Goal: Task Accomplishment & Management: Complete application form

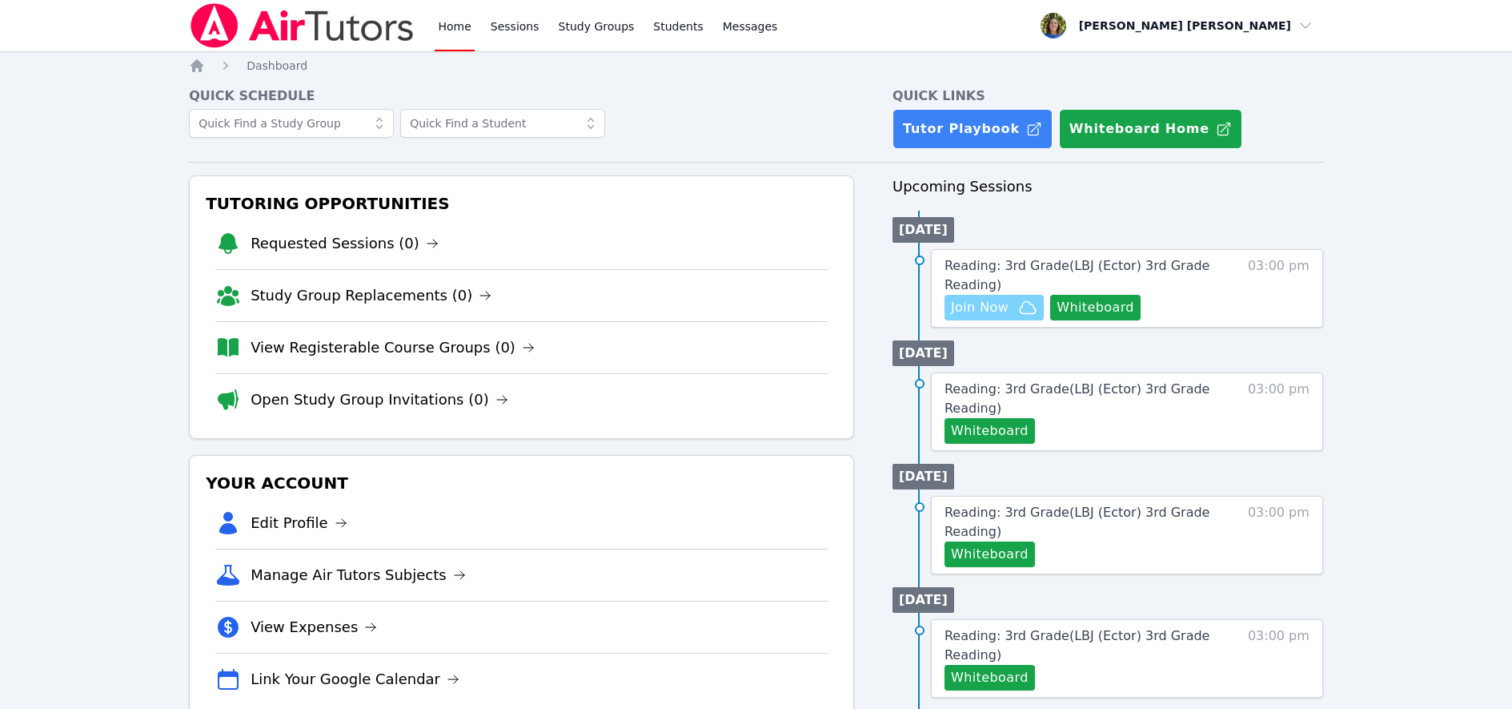
click at [1000, 305] on span "Join Now" at bounding box center [980, 307] width 58 height 19
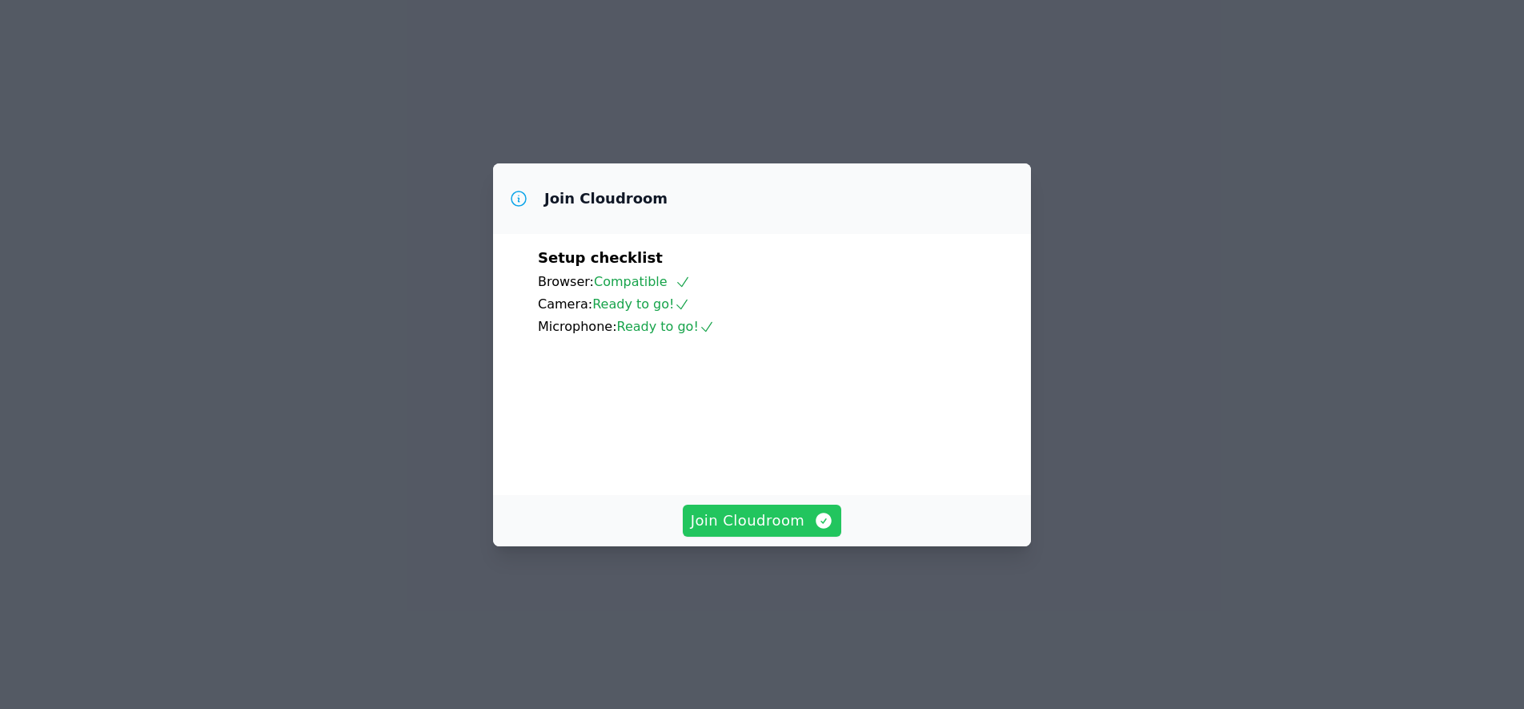
click at [761, 532] on span "Join Cloudroom" at bounding box center [762, 520] width 143 height 22
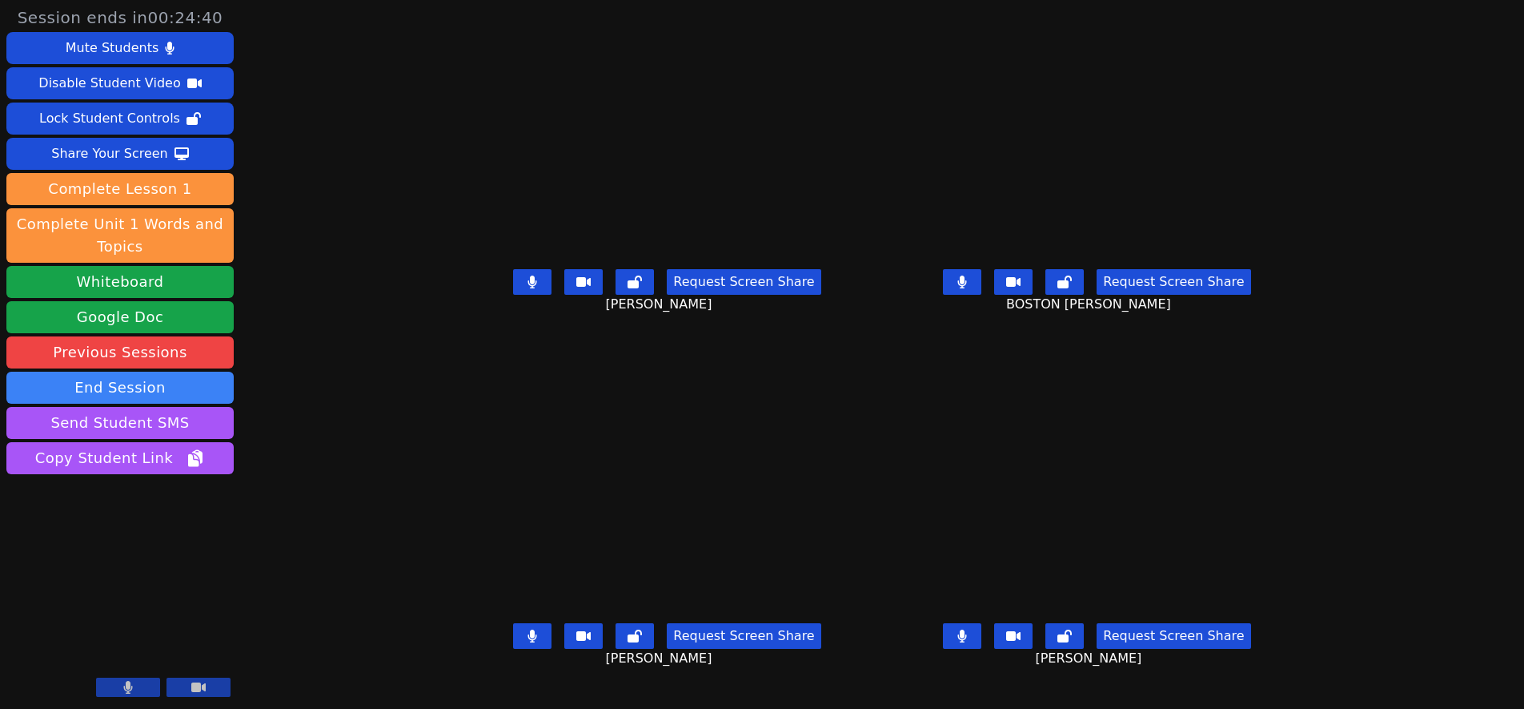
click at [967, 288] on icon at bounding box center [962, 281] width 9 height 13
click at [528, 642] on icon at bounding box center [532, 635] width 9 height 13
click at [528, 288] on icon at bounding box center [532, 281] width 9 height 13
click at [524, 642] on icon at bounding box center [532, 635] width 16 height 13
click at [967, 288] on icon at bounding box center [962, 281] width 9 height 13
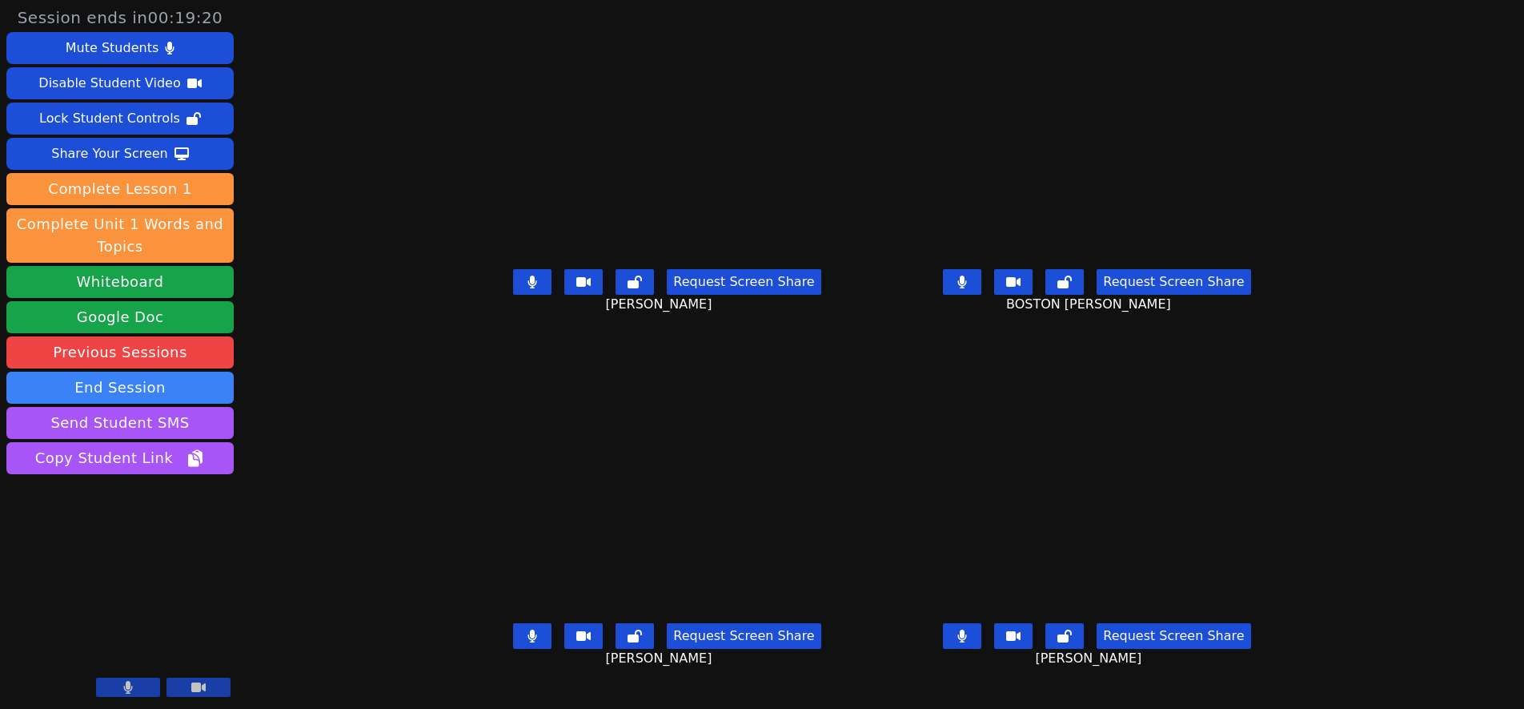
click at [967, 288] on icon at bounding box center [962, 281] width 9 height 13
click at [528, 288] on icon at bounding box center [533, 281] width 10 height 13
click at [528, 642] on icon at bounding box center [532, 635] width 9 height 13
click at [967, 642] on icon at bounding box center [963, 635] width 10 height 13
click at [524, 642] on icon at bounding box center [532, 635] width 16 height 13
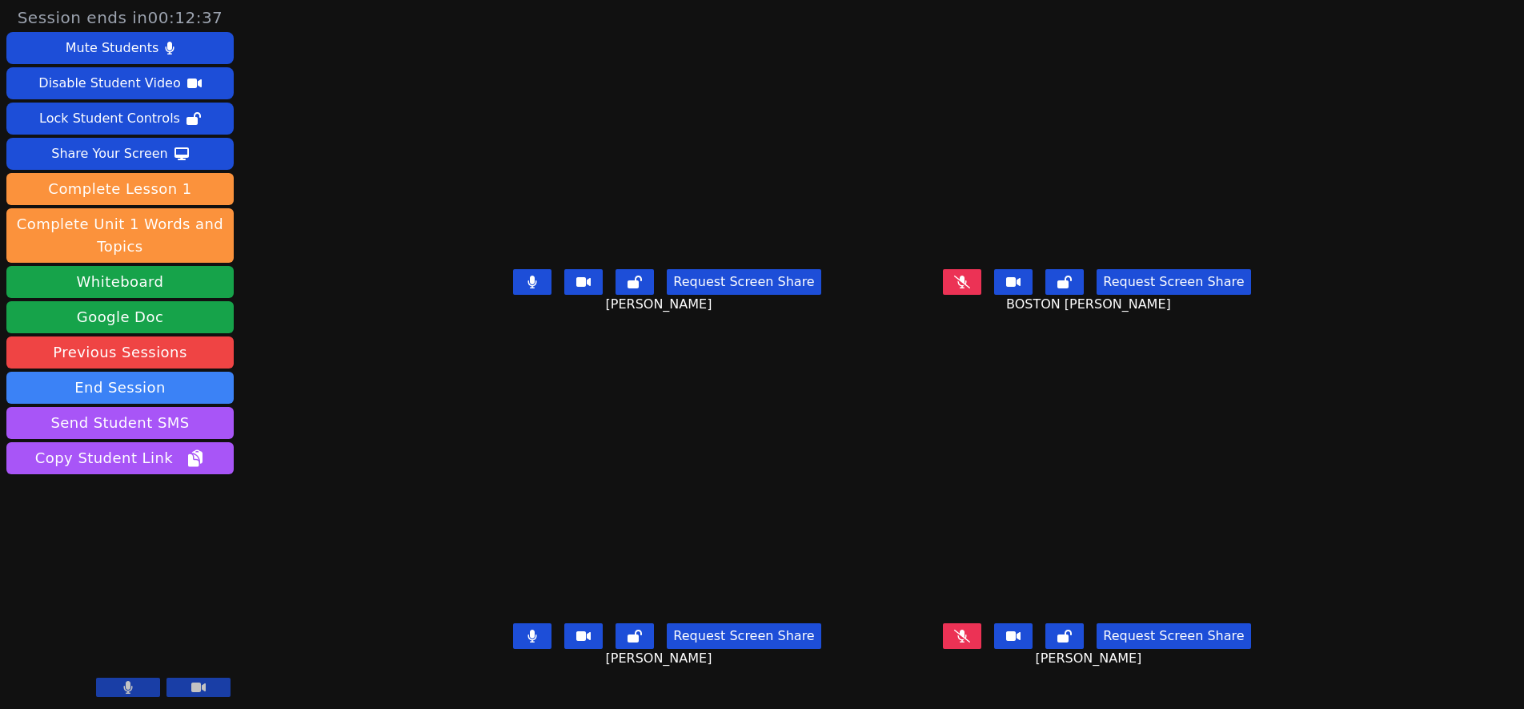
click at [982, 649] on button at bounding box center [962, 636] width 38 height 26
click at [967, 642] on icon at bounding box center [962, 635] width 9 height 13
click at [982, 295] on button at bounding box center [962, 282] width 38 height 26
click at [528, 642] on icon at bounding box center [533, 635] width 10 height 13
click at [528, 288] on icon at bounding box center [532, 281] width 9 height 13
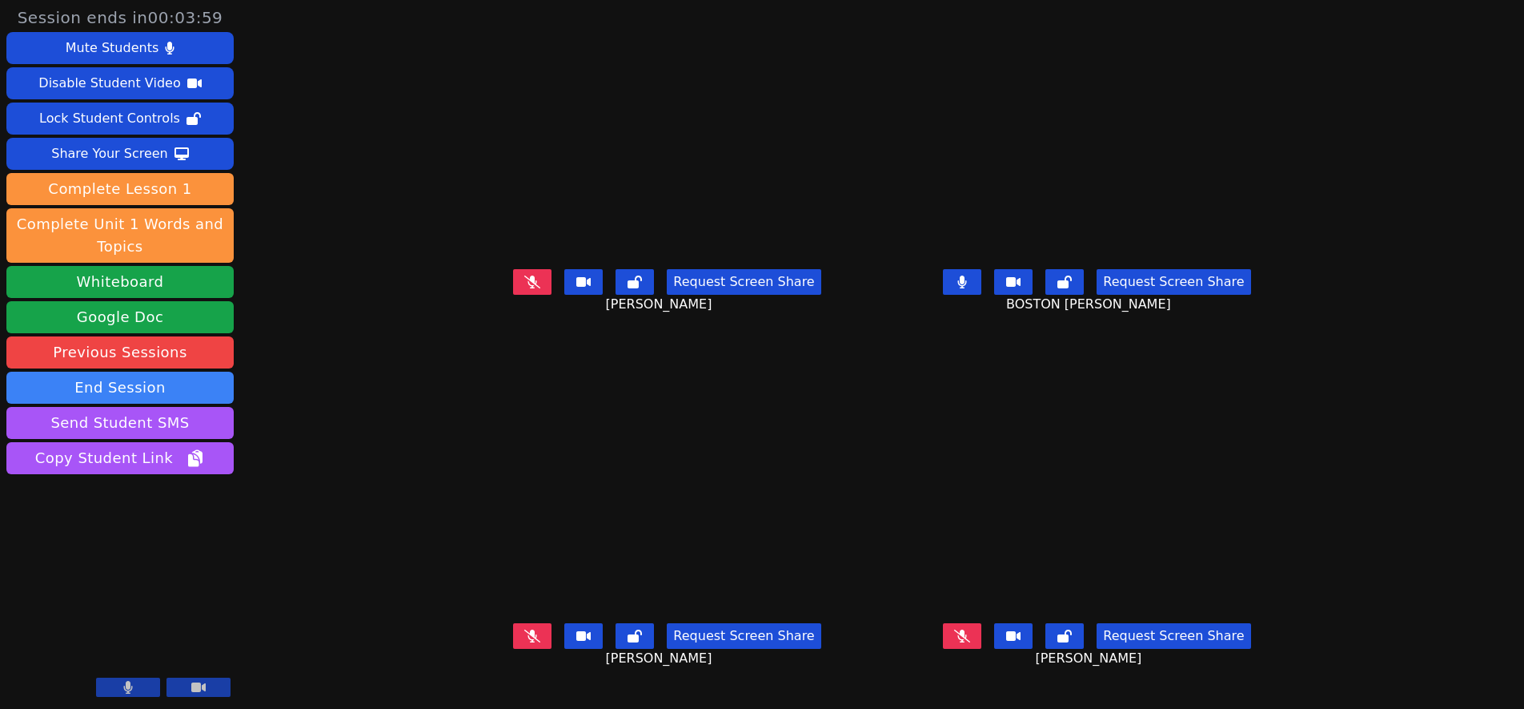
click at [524, 642] on icon at bounding box center [532, 635] width 16 height 13
click at [528, 288] on icon at bounding box center [533, 281] width 10 height 13
click at [524, 288] on icon at bounding box center [532, 281] width 16 height 13
click at [528, 288] on icon at bounding box center [533, 281] width 10 height 13
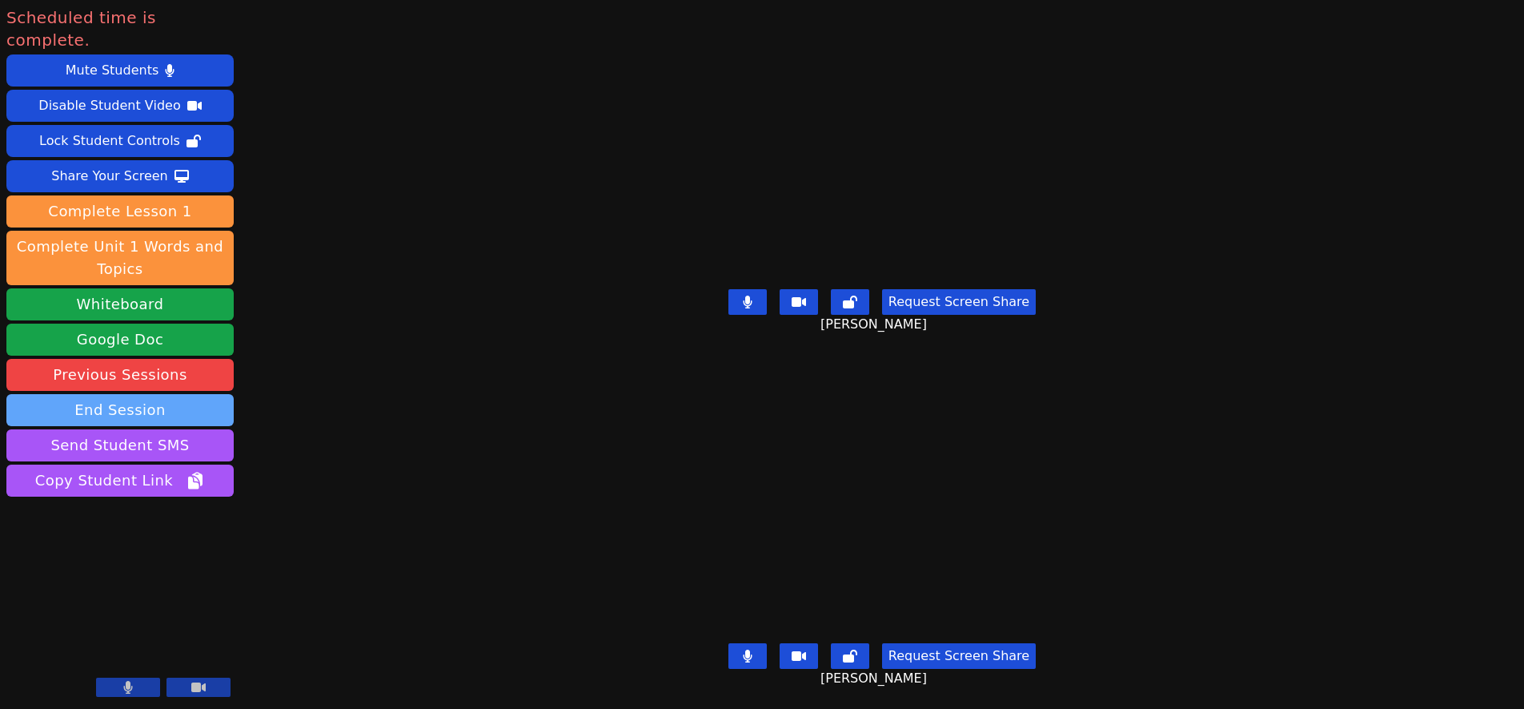
click at [183, 394] on button "End Session" at bounding box center [119, 410] width 227 height 32
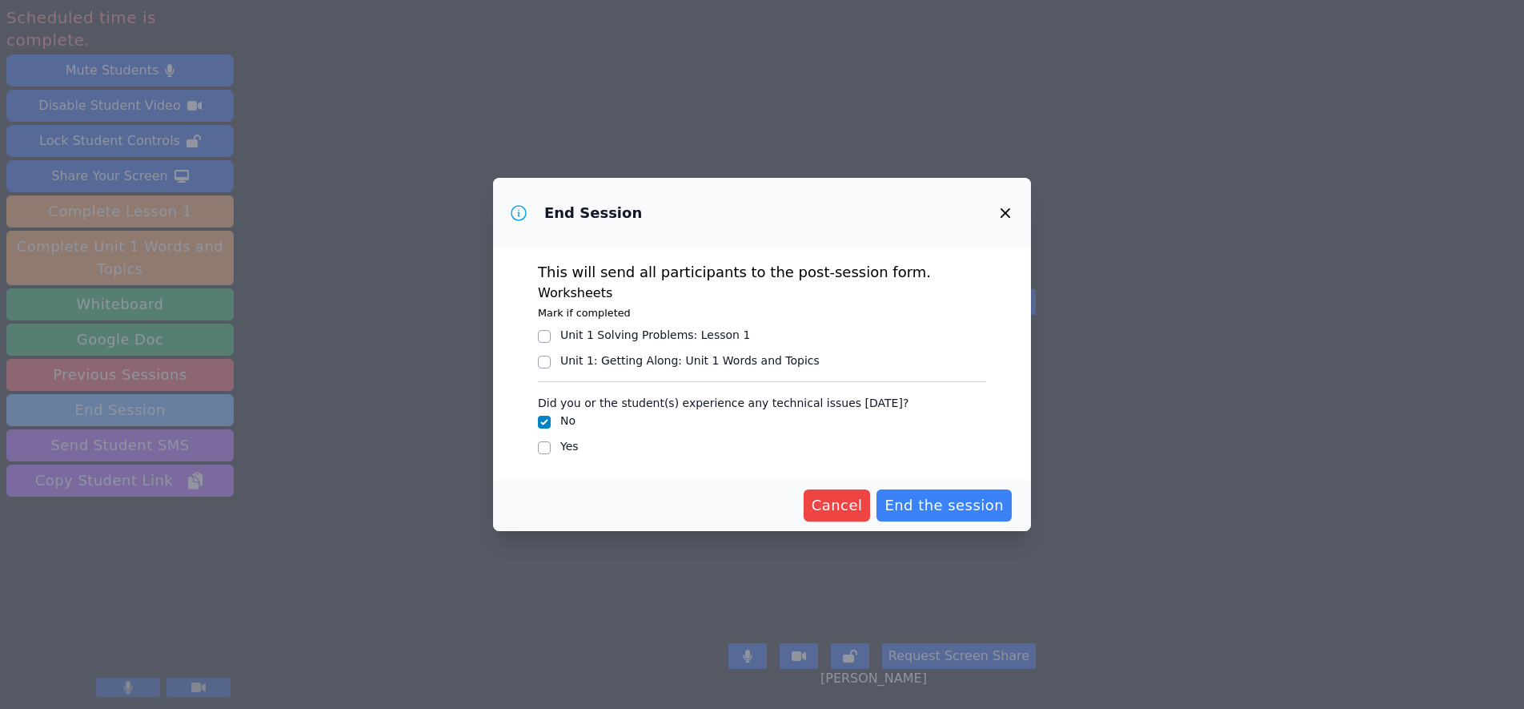
click at [183, 388] on div "End Session This will send all participants to the post-session form. Worksheet…" at bounding box center [762, 354] width 1524 height 709
click at [543, 448] on input "Yes" at bounding box center [544, 447] width 13 height 13
checkbox input "true"
checkbox input "false"
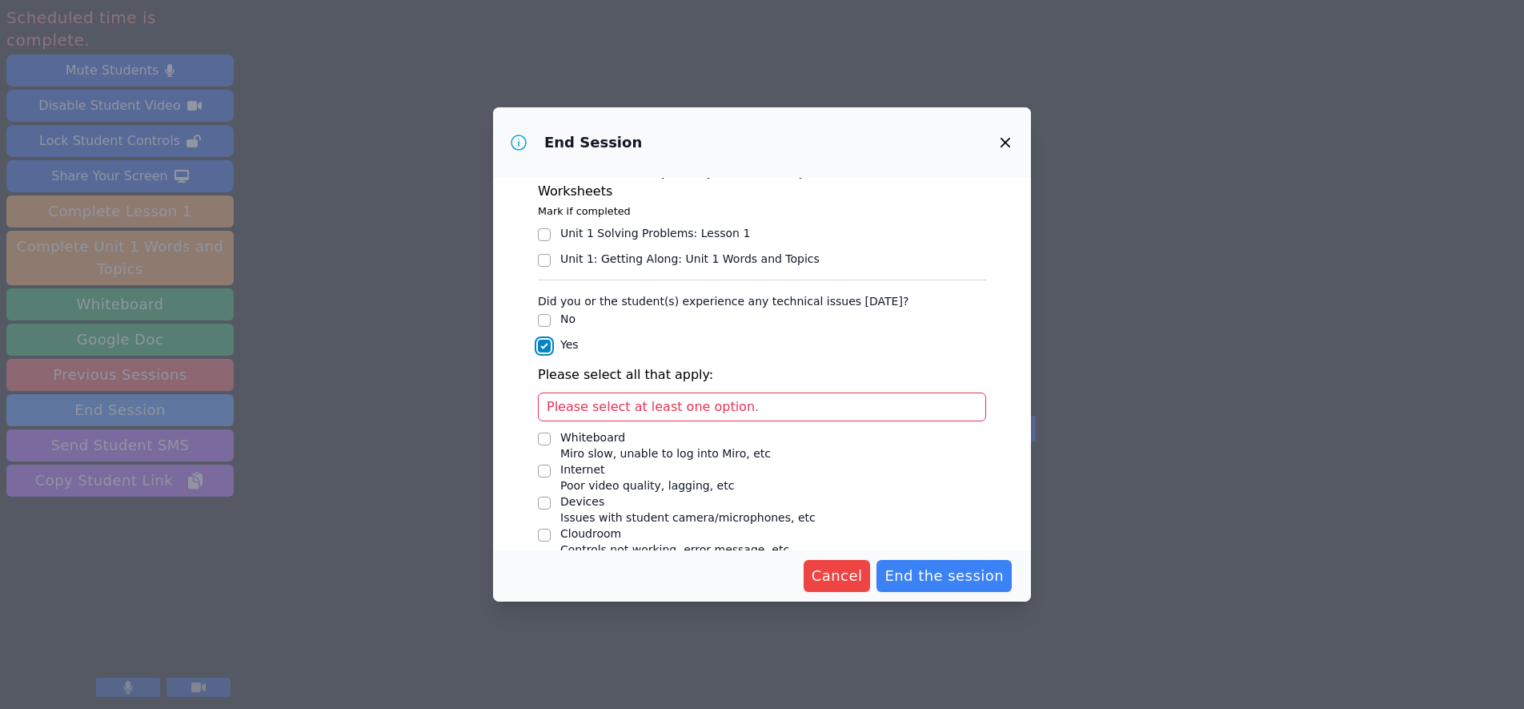
scroll to position [76, 0]
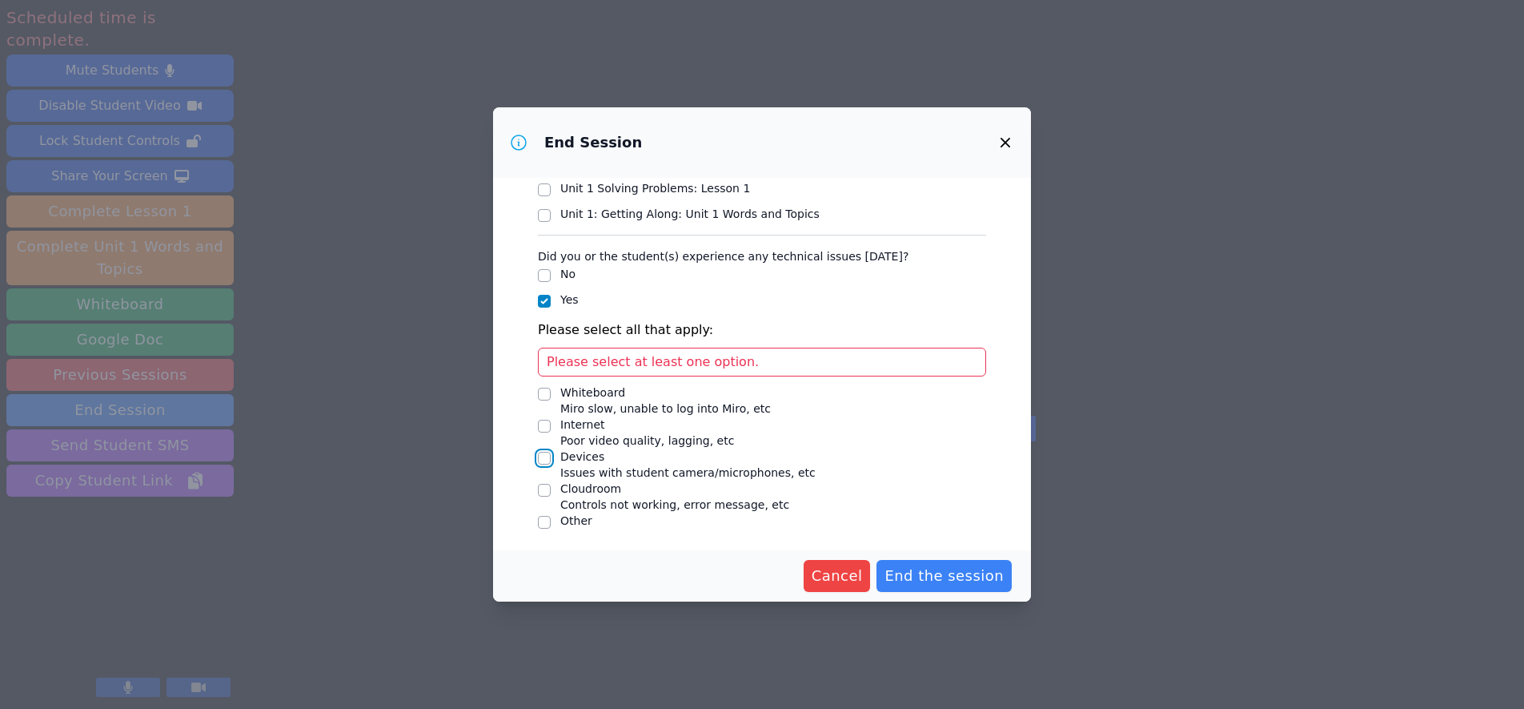
click at [544, 456] on input "Devices Issues with student camera/microphones, etc" at bounding box center [544, 458] width 13 height 13
checkbox input "true"
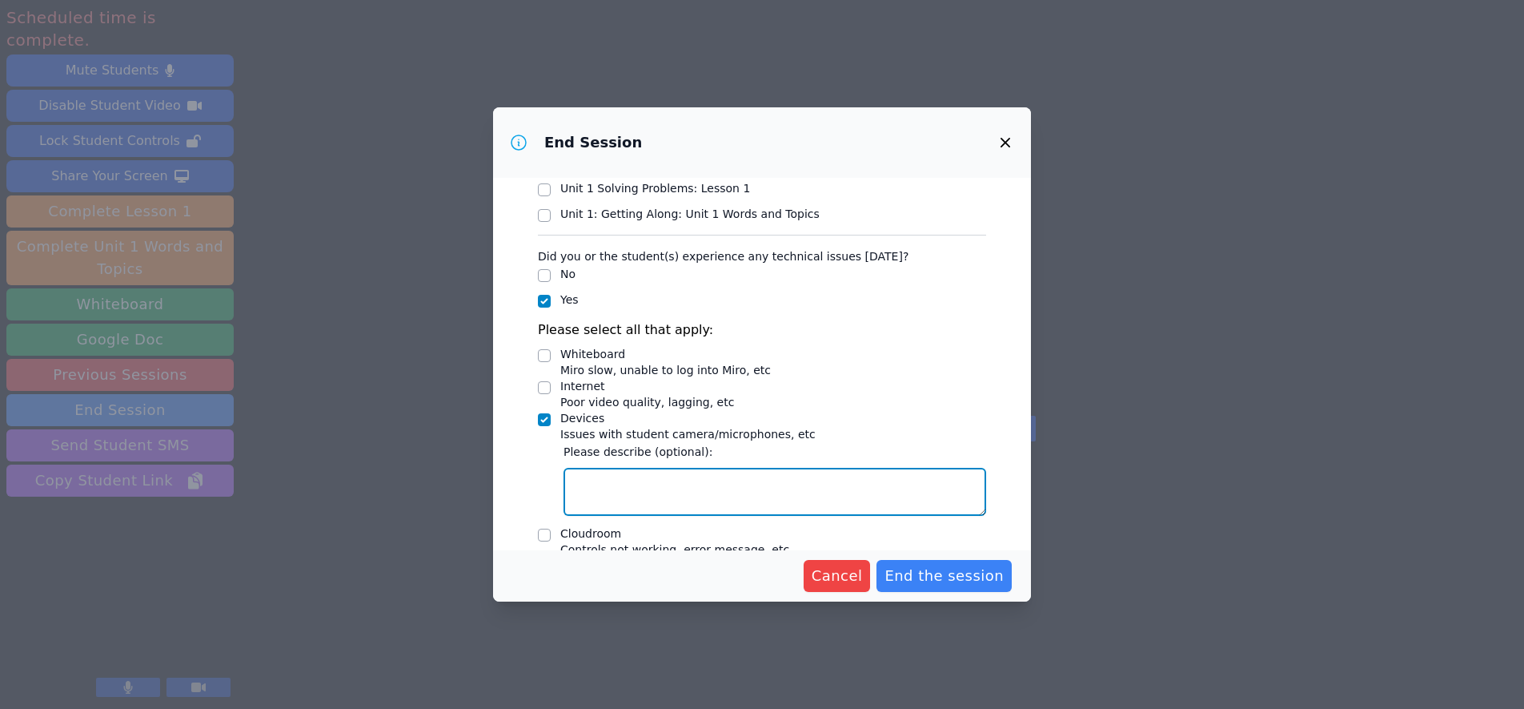
drag, startPoint x: 622, startPoint y: 488, endPoint x: 669, endPoint y: 511, distance: 52.6
click at [622, 488] on textarea "Devices Issues with student camera/microphones, etc" at bounding box center [775, 492] width 423 height 48
type textarea "Jesse's camera shows him upside down still."
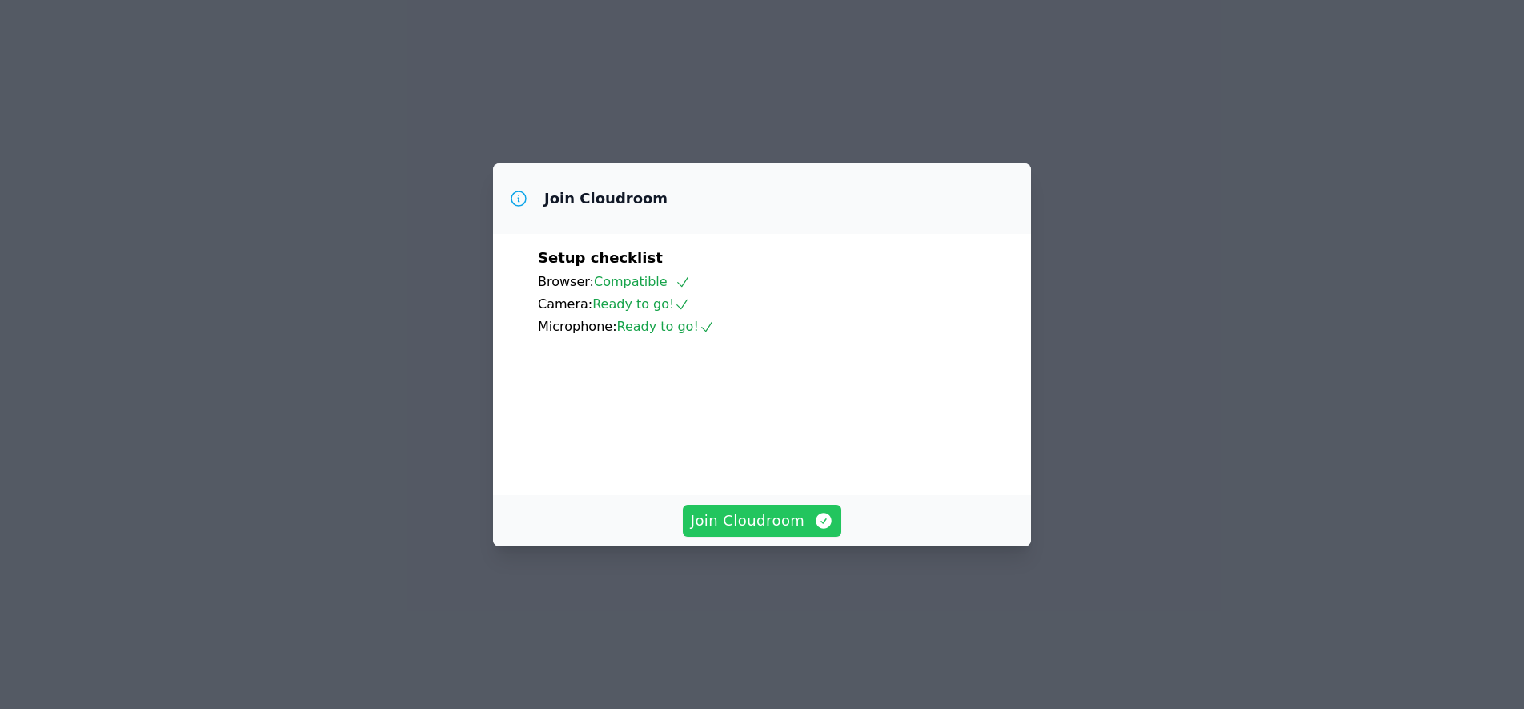
click at [757, 532] on span "Join Cloudroom" at bounding box center [762, 520] width 143 height 22
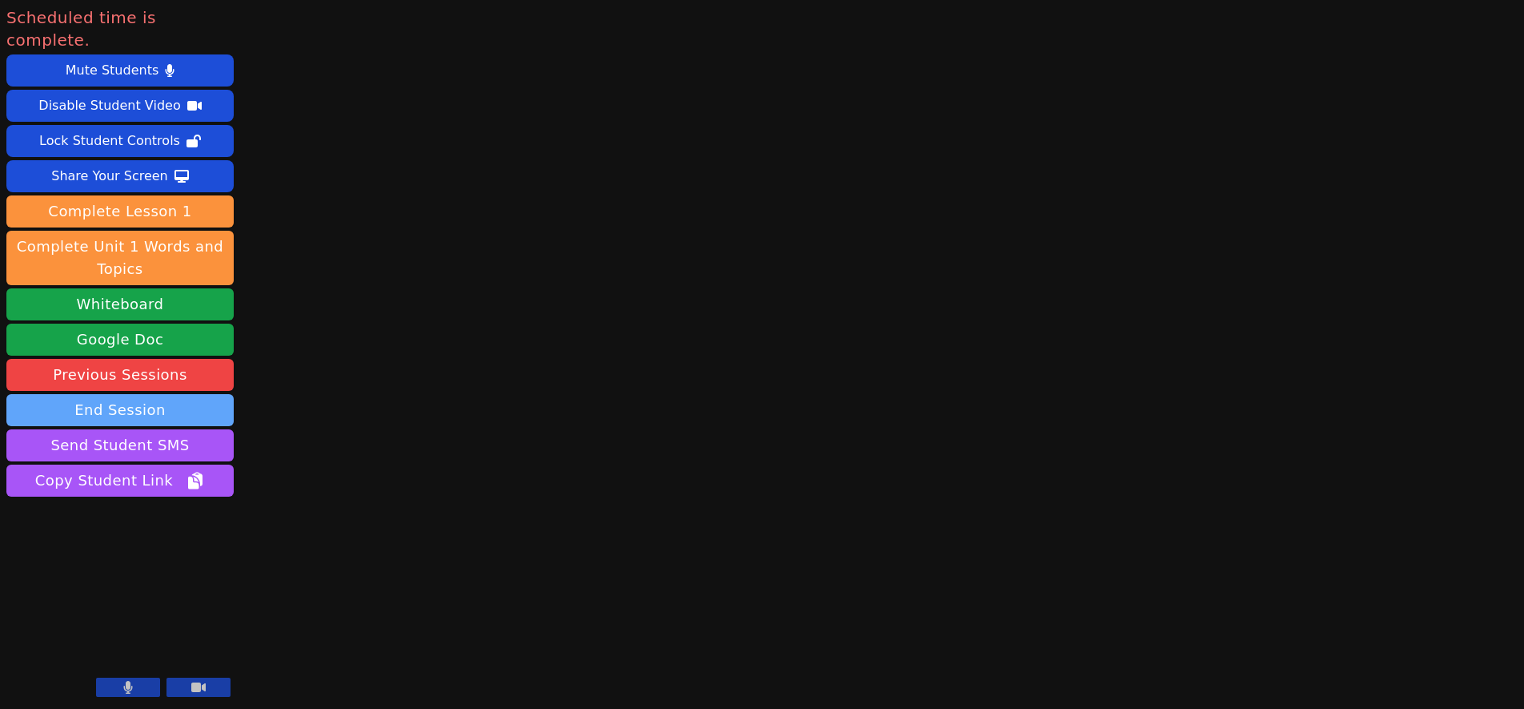
click at [139, 394] on button "End Session" at bounding box center [119, 410] width 227 height 32
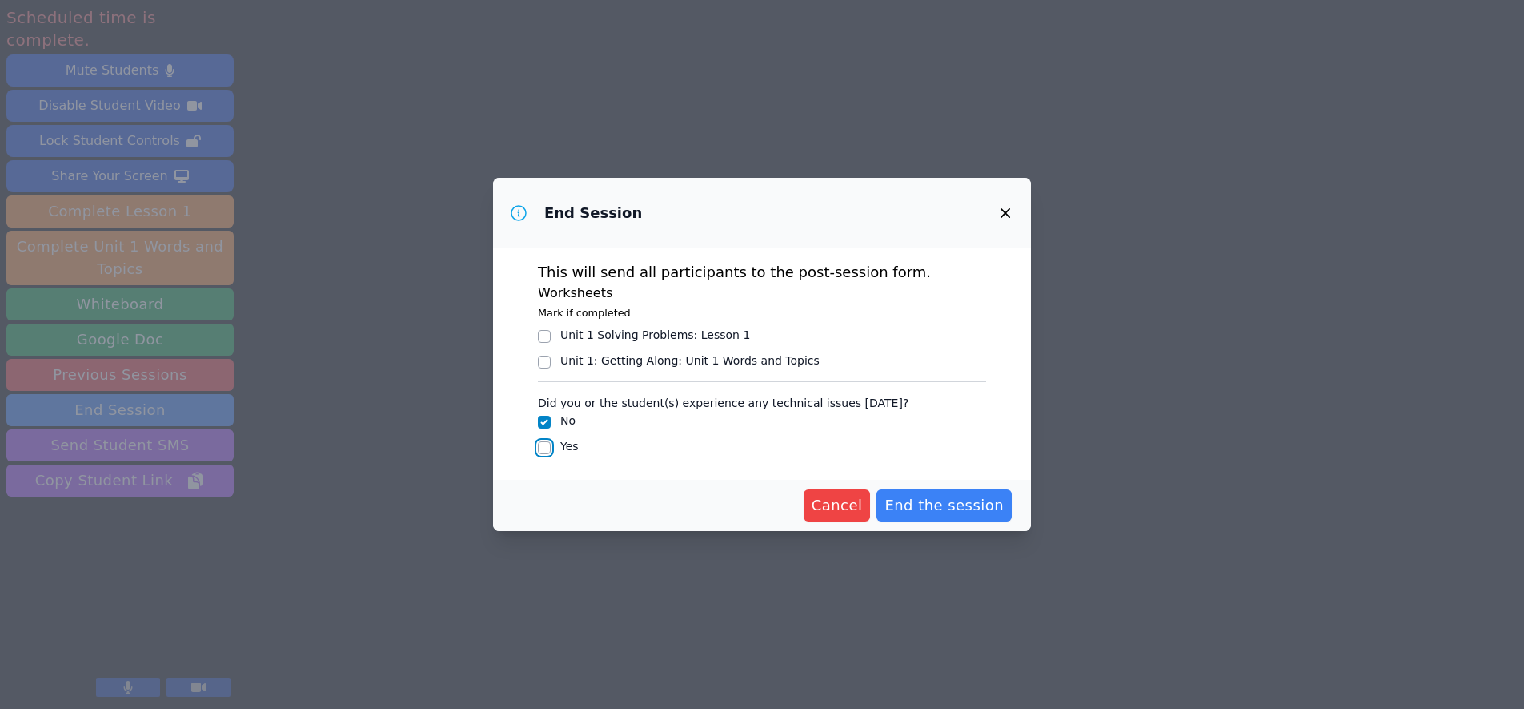
click at [544, 449] on input "Yes" at bounding box center [544, 447] width 13 height 13
checkbox input "true"
checkbox input "false"
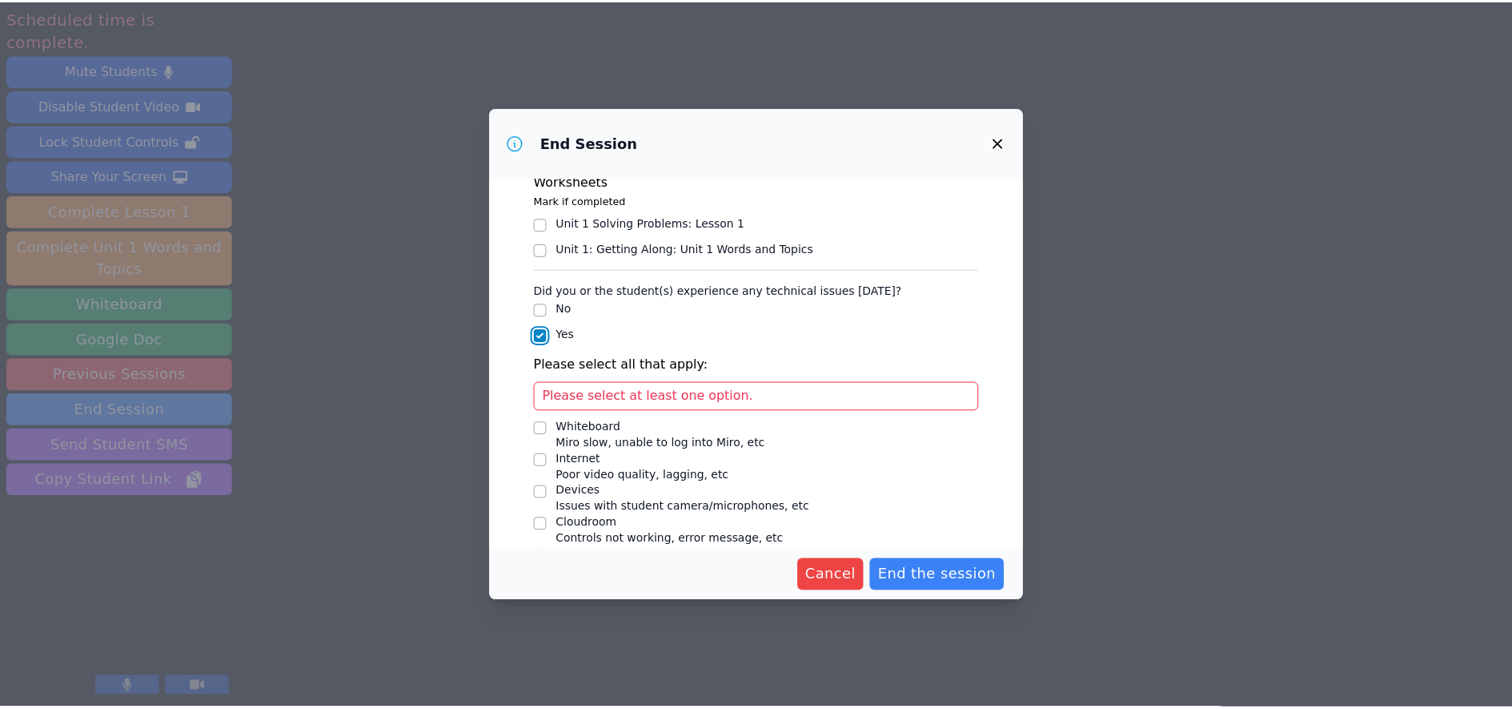
scroll to position [76, 0]
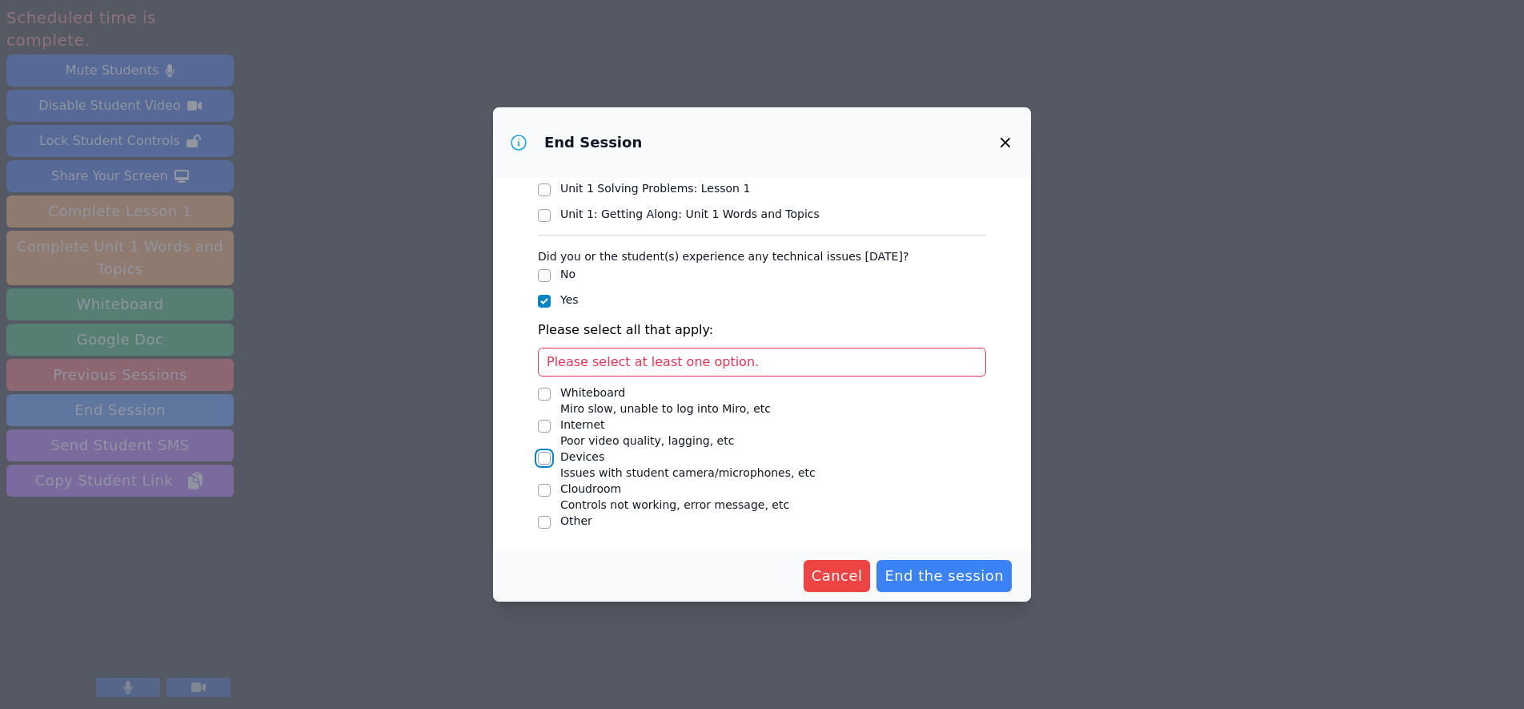
click at [544, 459] on input "Devices Issues with student camera/microphones, etc" at bounding box center [544, 458] width 13 height 13
checkbox input "true"
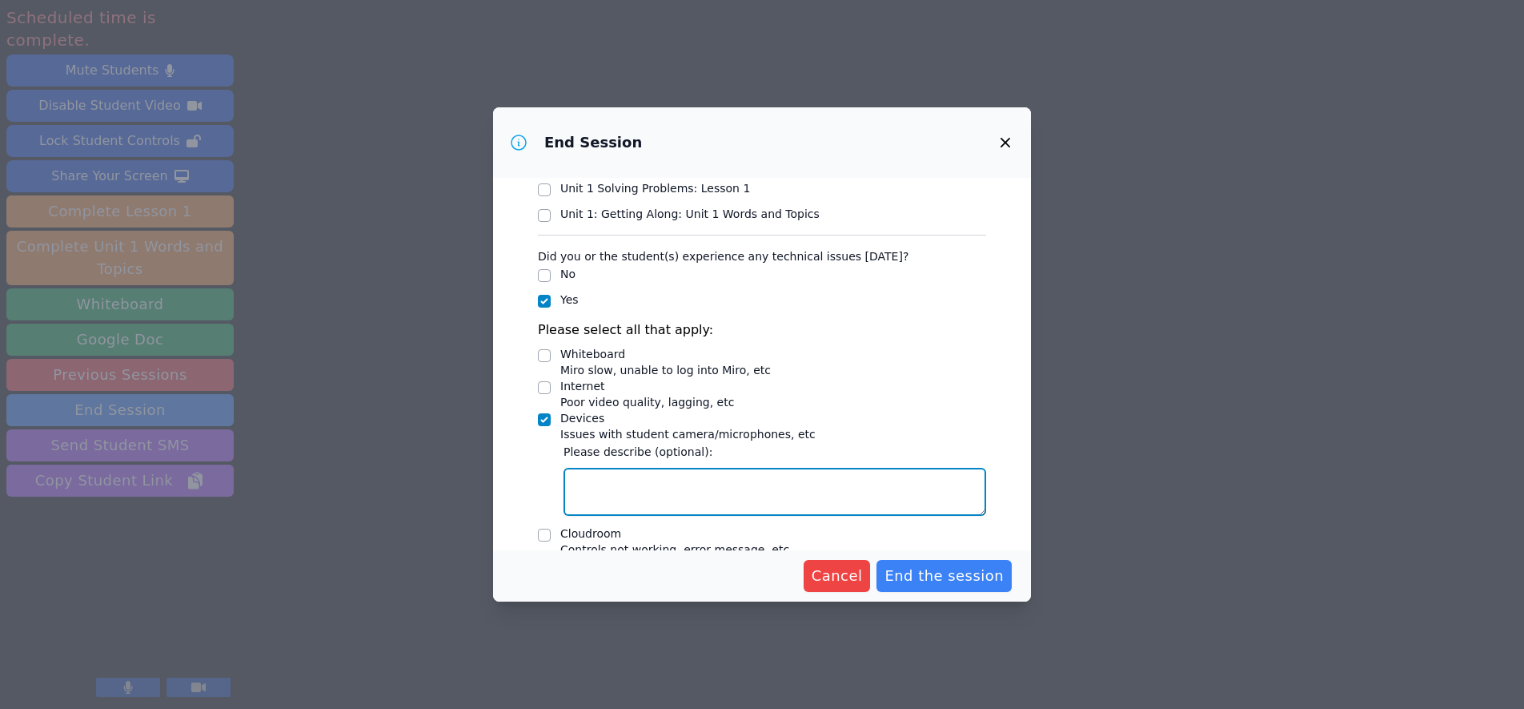
drag, startPoint x: 588, startPoint y: 480, endPoint x: 600, endPoint y: 480, distance: 12.0
click at [592, 480] on textarea "Devices Issues with student camera/microphones, etc" at bounding box center [775, 492] width 423 height 48
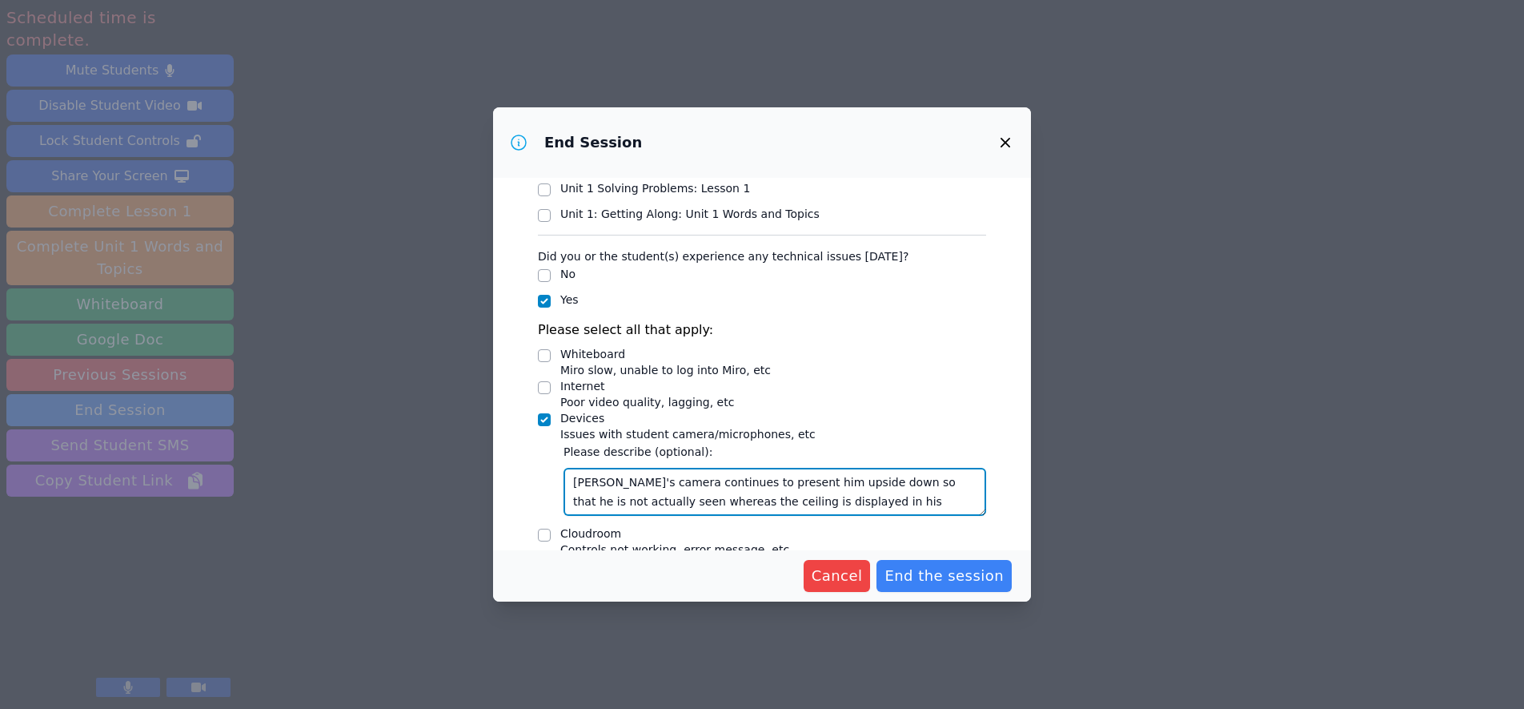
click at [643, 504] on textarea "Jesse's camera continues to present him upside down so that he is not actually …" at bounding box center [775, 492] width 423 height 48
type textarea "Jesse's camera continues to present him upside down so that he is not actually …"
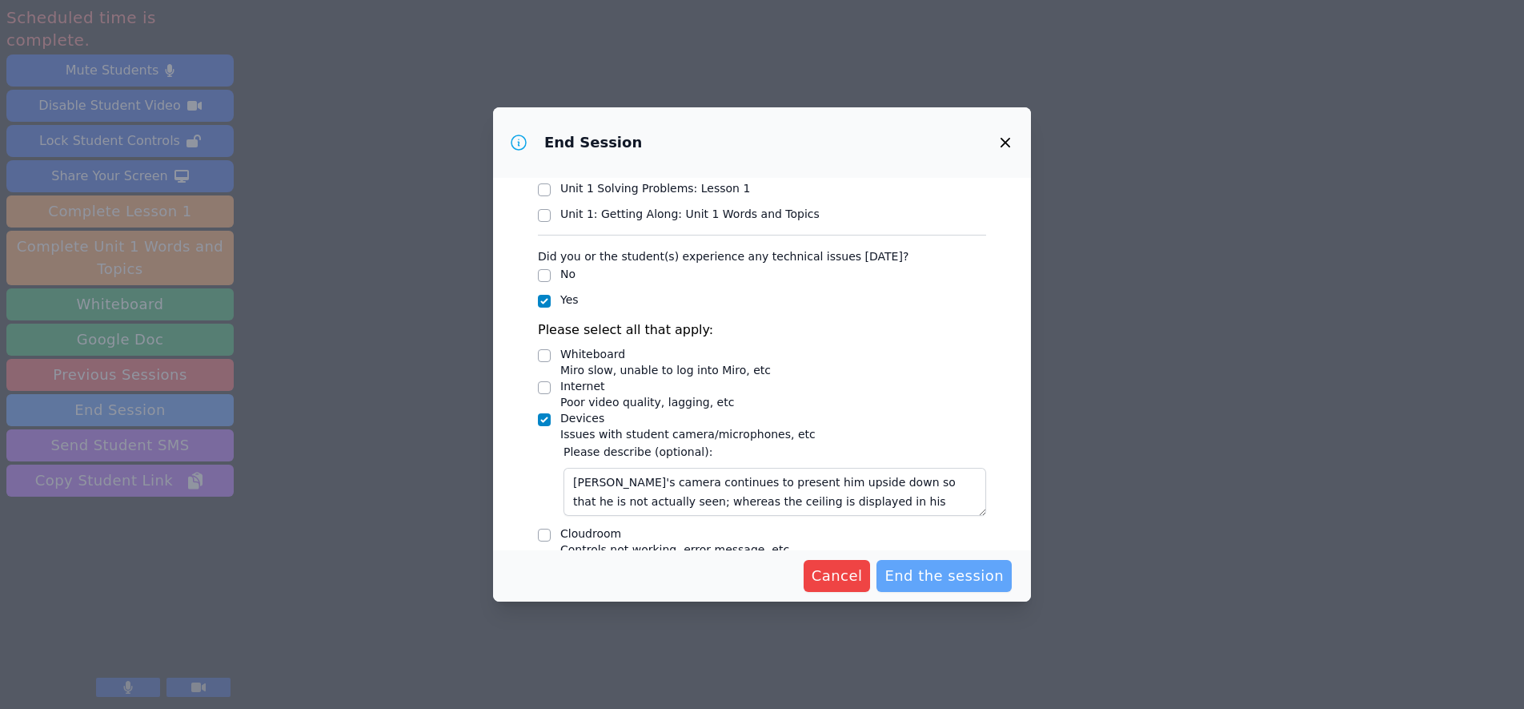
click at [946, 574] on span "End the session" at bounding box center [944, 575] width 119 height 22
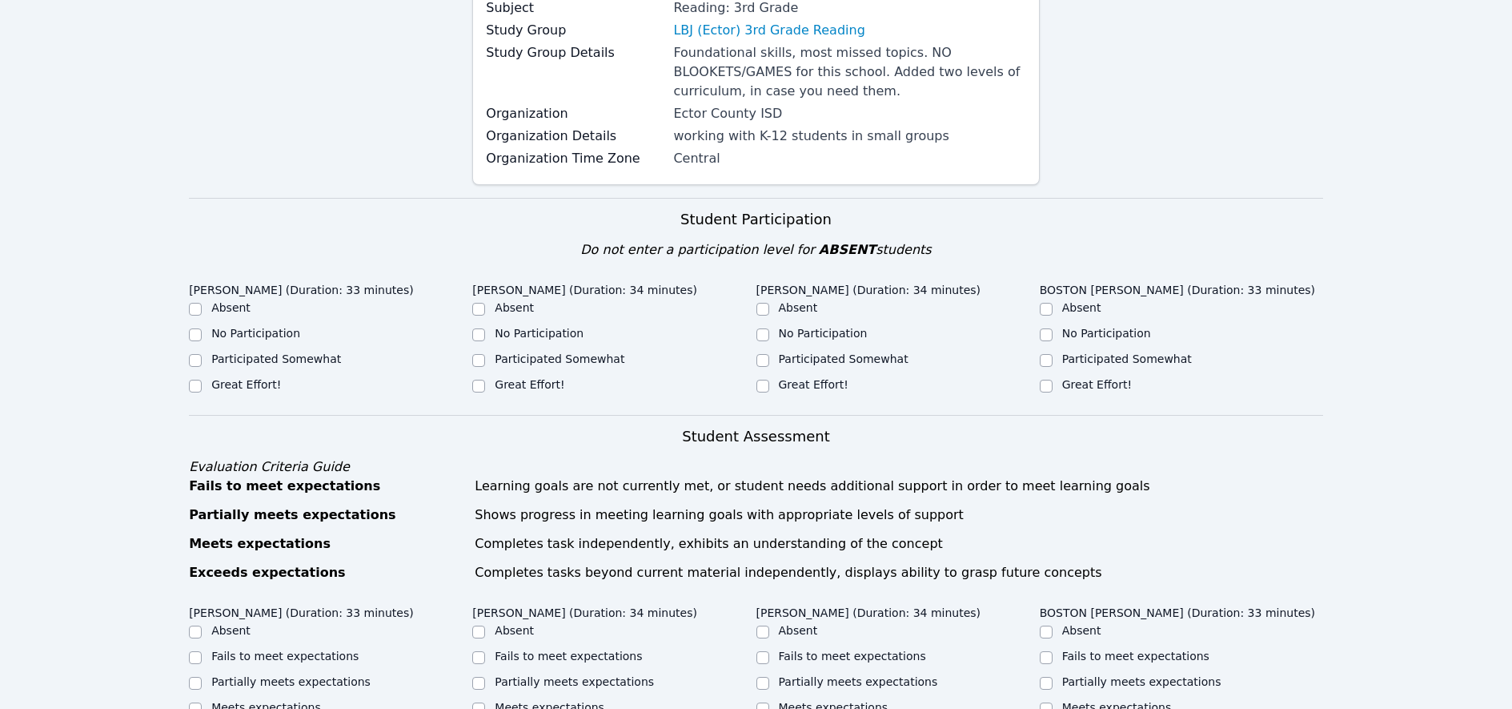
scroll to position [230, 0]
click at [198, 383] on input "Great Effort!" at bounding box center [195, 383] width 13 height 13
checkbox input "true"
drag, startPoint x: 476, startPoint y: 383, endPoint x: 531, endPoint y: 384, distance: 55.2
click at [476, 383] on input "Great Effort!" at bounding box center [478, 383] width 13 height 13
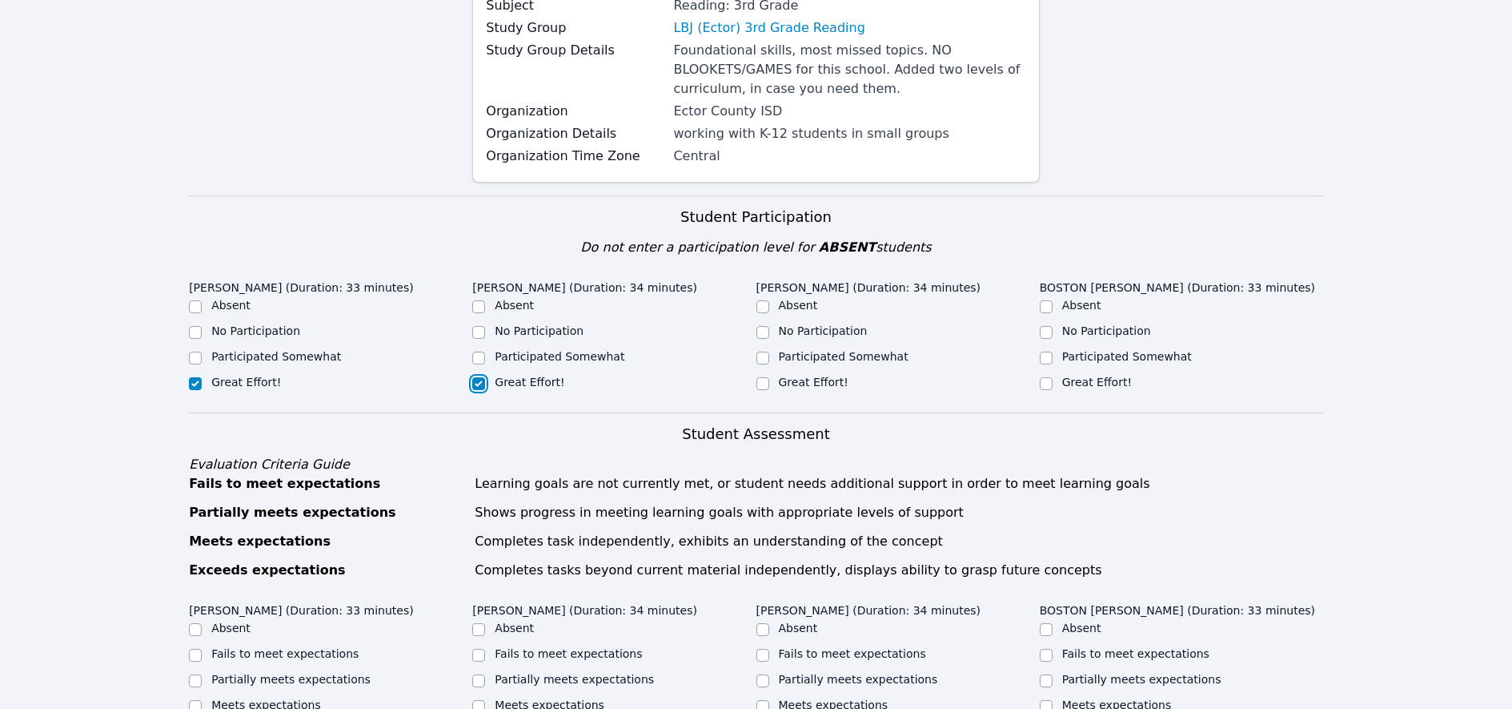
checkbox input "true"
drag, startPoint x: 761, startPoint y: 383, endPoint x: 833, endPoint y: 380, distance: 72.9
click at [763, 383] on input "Great Effort!" at bounding box center [763, 383] width 13 height 13
checkbox input "true"
click at [1048, 380] on input "Great Effort!" at bounding box center [1046, 383] width 13 height 13
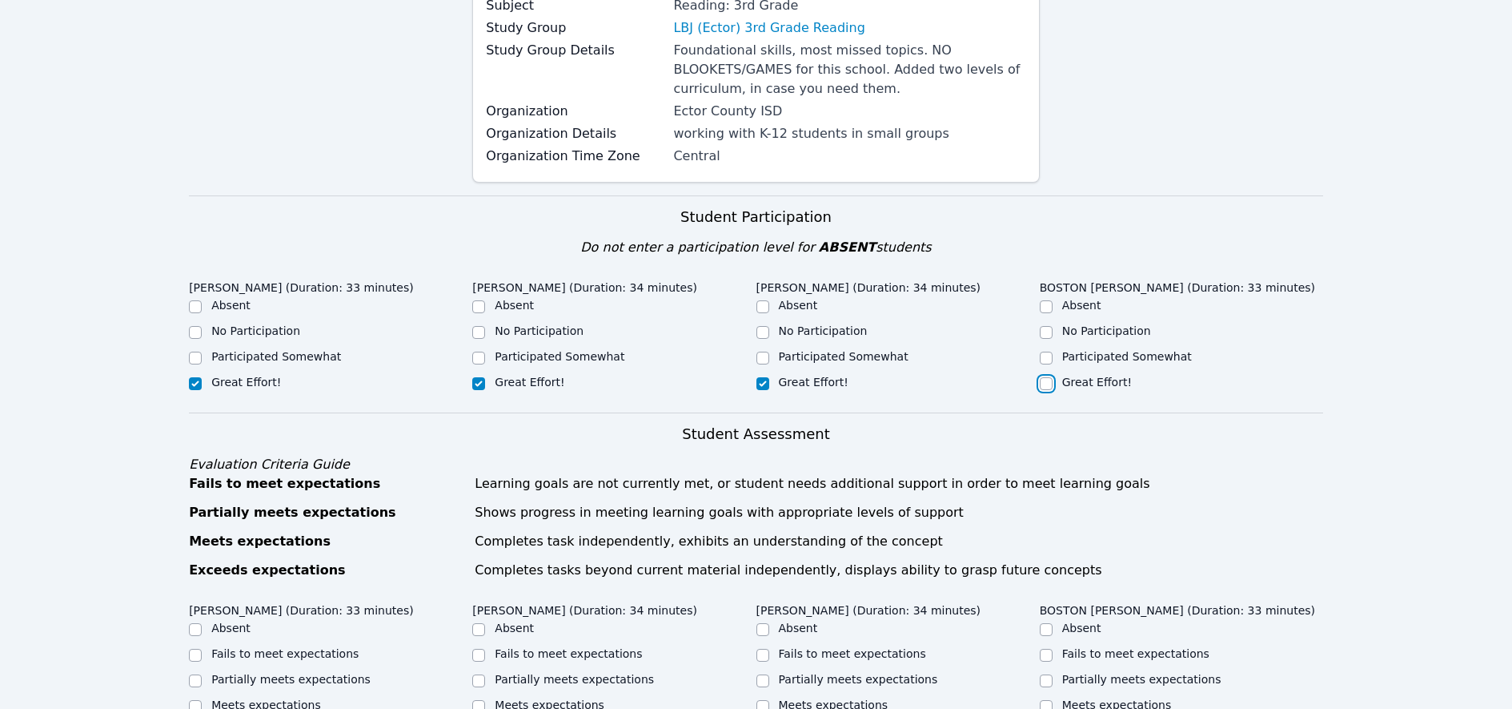
checkbox input "true"
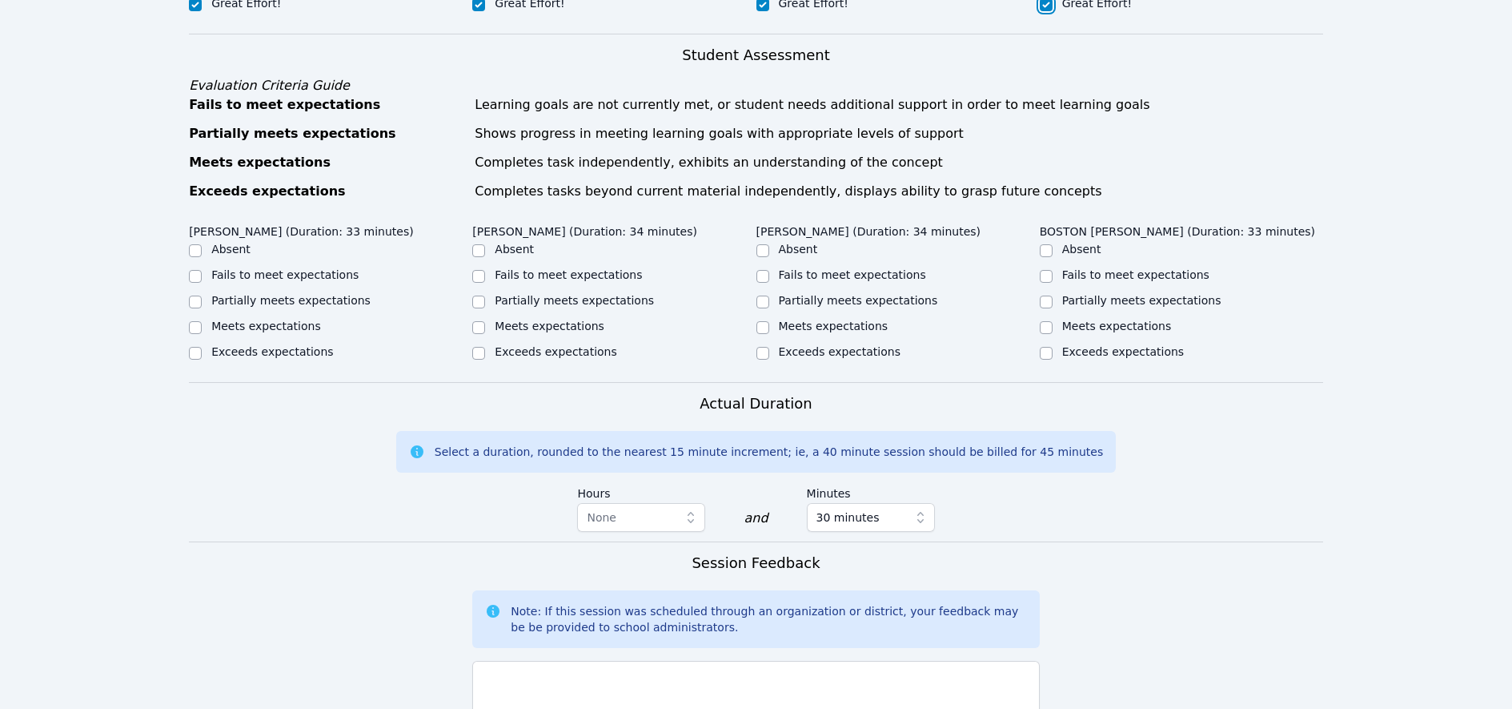
scroll to position [632, 0]
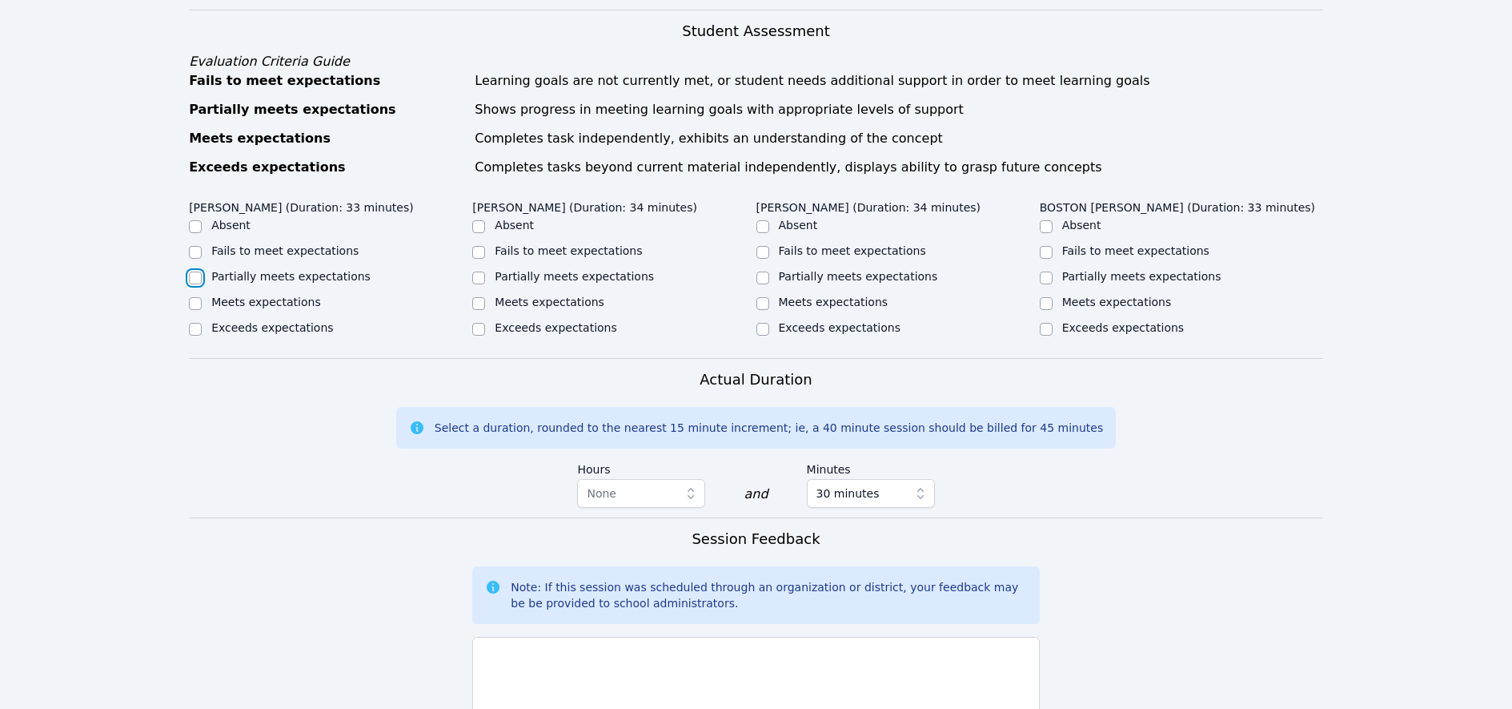
click at [194, 278] on input "Partially meets expectations" at bounding box center [195, 277] width 13 height 13
checkbox input "true"
click at [480, 278] on input "Partially meets expectations" at bounding box center [478, 277] width 13 height 13
checkbox input "true"
drag, startPoint x: 762, startPoint y: 276, endPoint x: 854, endPoint y: 275, distance: 92.1
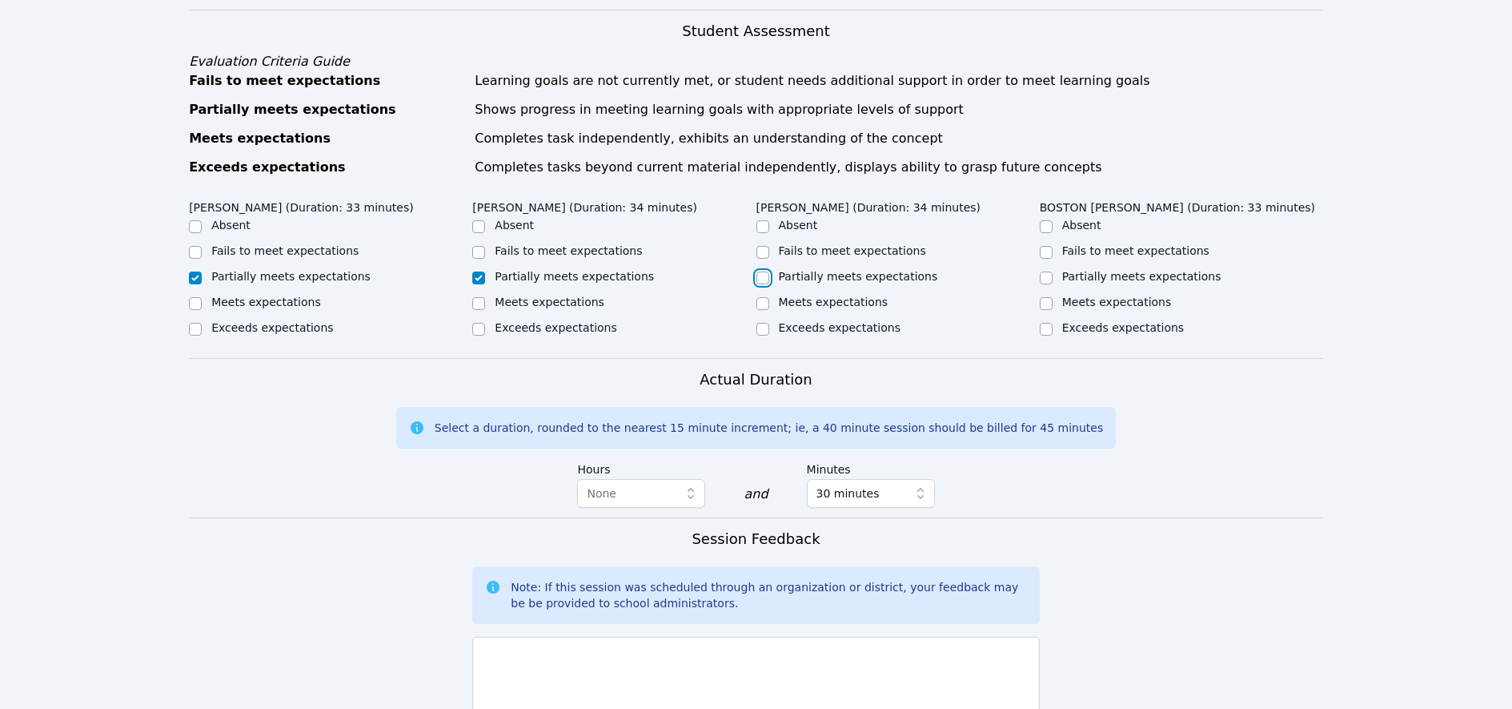
click at [764, 276] on input "Partially meets expectations" at bounding box center [763, 277] width 13 height 13
checkbox input "true"
click at [1047, 275] on input "Partially meets expectations" at bounding box center [1046, 277] width 13 height 13
checkbox input "true"
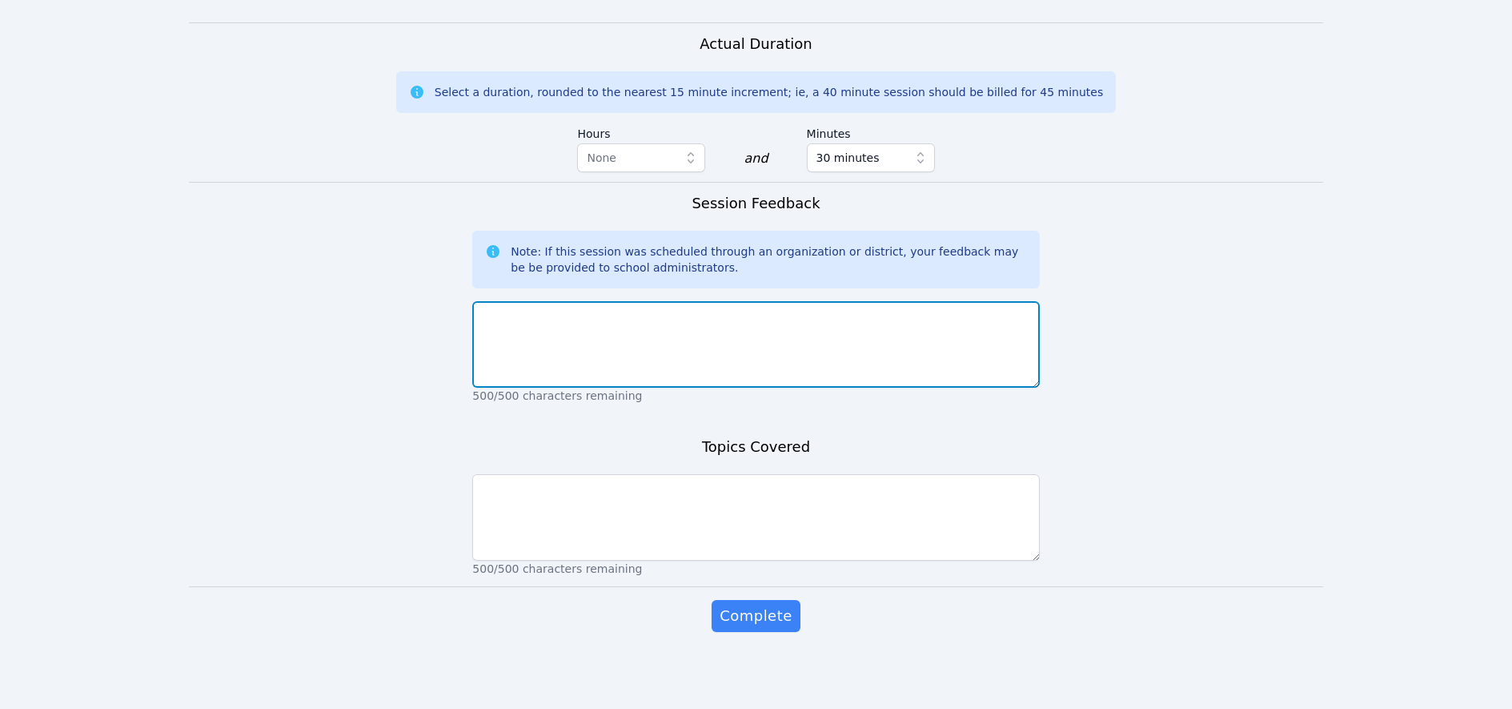
click at [614, 320] on textarea at bounding box center [755, 344] width 567 height 86
type textarea "A"
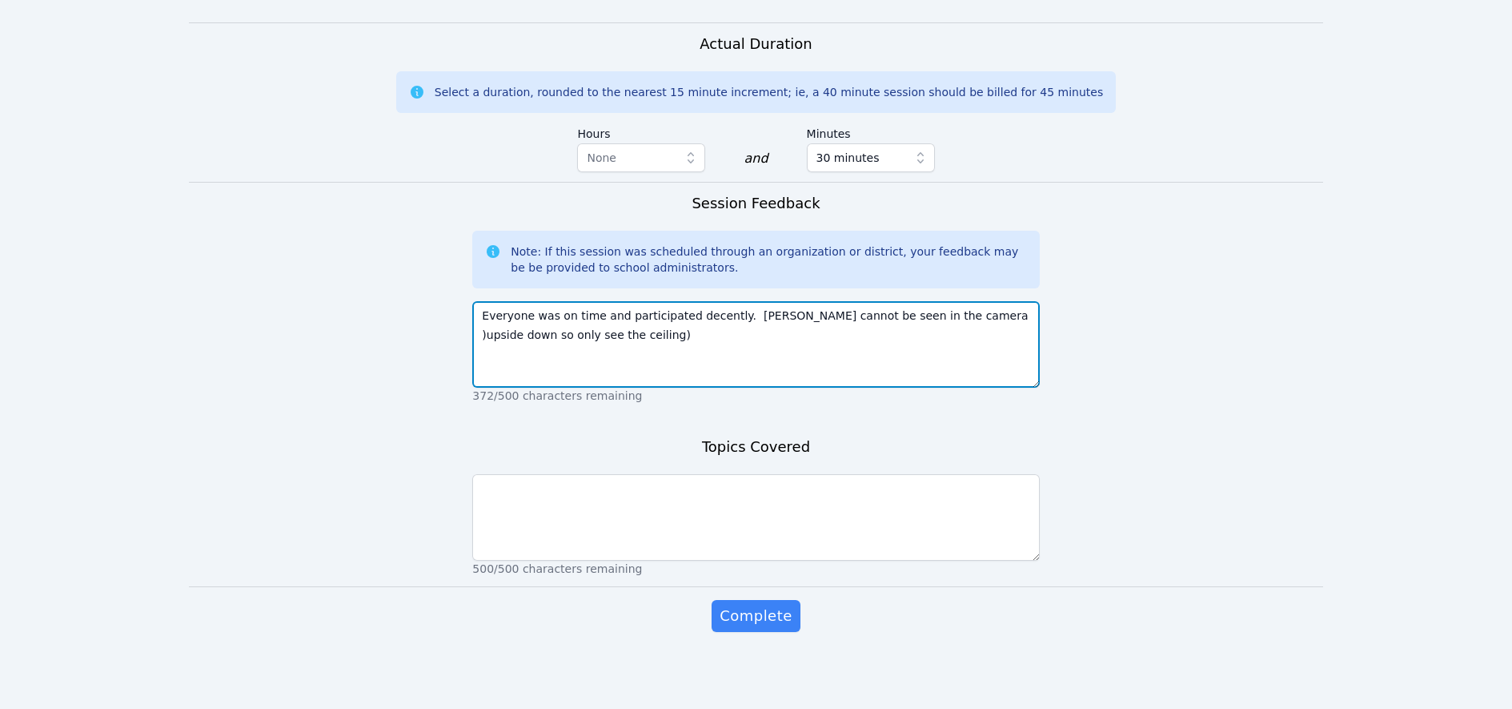
click at [788, 314] on textarea "Everyone was on time and participated decently. Jesse stsill cannot be seen in …" at bounding box center [755, 344] width 567 height 86
click at [952, 311] on textarea "Everyone was on time and participated decently. Jesse still cannot be seen in t…" at bounding box center [755, 344] width 567 height 86
click at [601, 333] on textarea "Everyone was on time and participated decently. Jesse still cannot be seen in t…" at bounding box center [755, 344] width 567 height 86
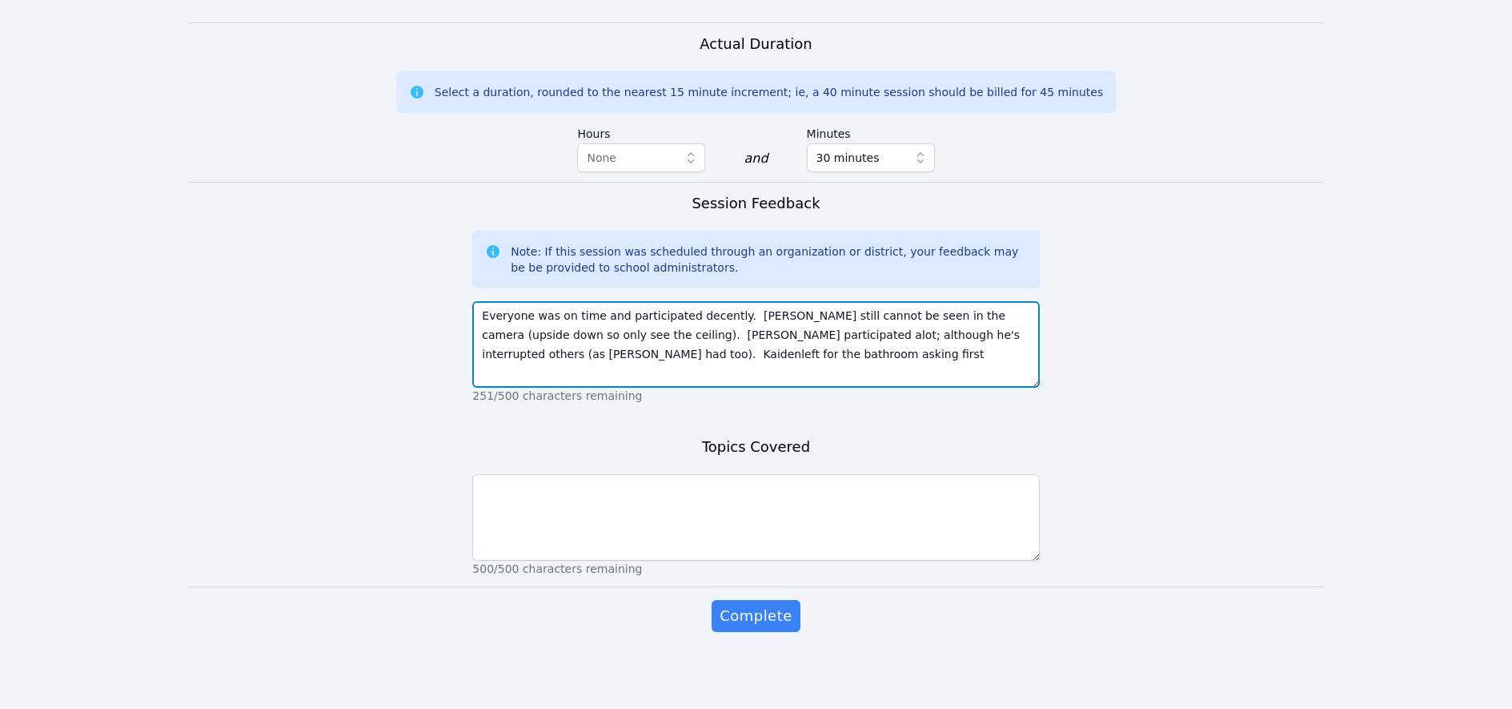
click at [1002, 334] on textarea "Everyone was on time and participated decently. Jesse still cannot be seen in t…" at bounding box center [755, 344] width 567 height 86
click at [736, 353] on textarea "Everyone was on time and participated decently. Jesse still cannot be seen in t…" at bounding box center [755, 344] width 567 height 86
click at [914, 356] on textarea "Everyone was on time and participated decently. Jesse still cannot be seen in t…" at bounding box center [755, 344] width 567 height 86
click at [566, 368] on textarea "Everyone was on time and participated decently. Jesse still cannot be seen in t…" at bounding box center [755, 344] width 567 height 86
click at [729, 335] on textarea "Everyone was on time and participated decently. Jesse still cannot be seen in t…" at bounding box center [755, 344] width 567 height 86
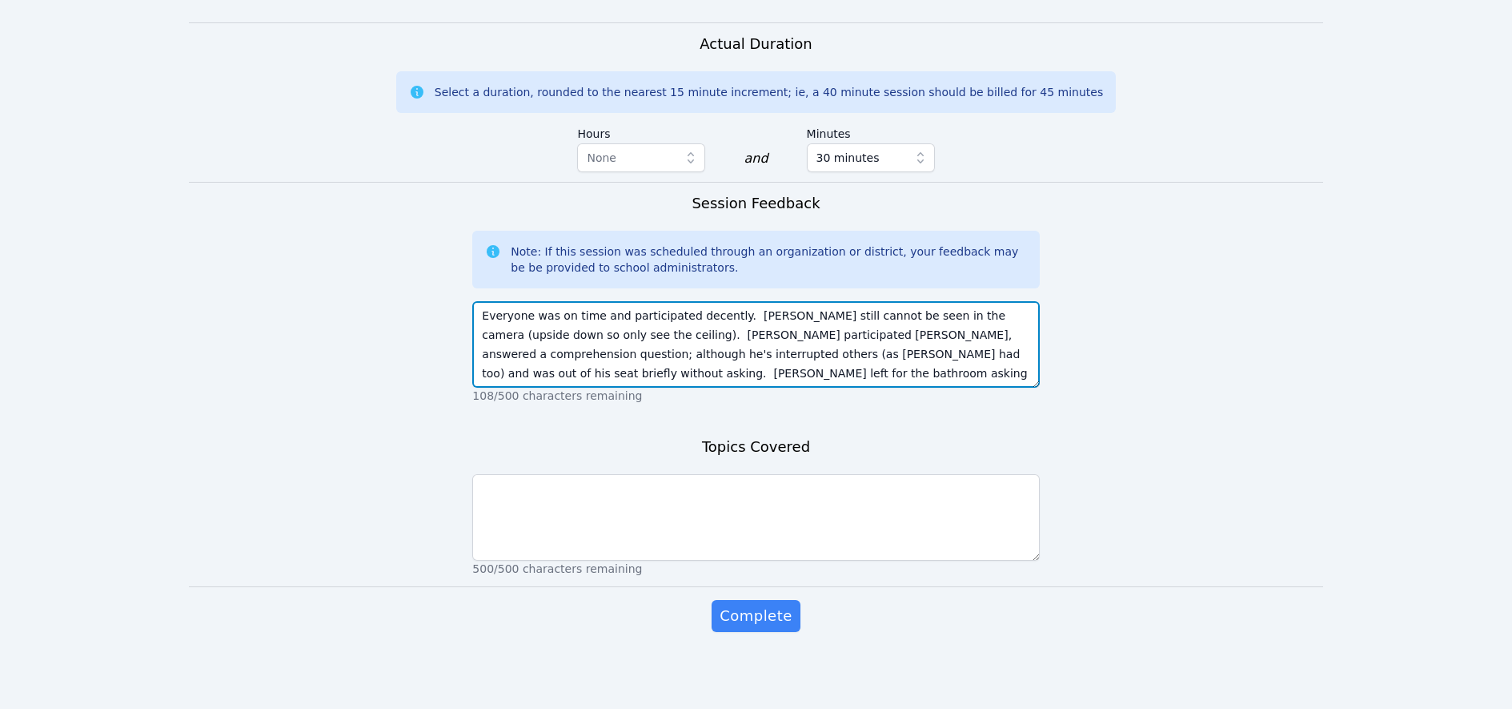
drag, startPoint x: 925, startPoint y: 335, endPoint x: 737, endPoint y: 337, distance: 187.4
click at [737, 337] on textarea "Everyone was on time and participated decently. Jesse still cannot be seen in t…" at bounding box center [755, 344] width 567 height 86
click at [699, 351] on textarea "Everyone was on time and participated decently. Jesse still cannot be seen in t…" at bounding box center [755, 344] width 567 height 86
click at [892, 355] on textarea "Everyone was on time and participated decently. Jesse still cannot be seen in t…" at bounding box center [755, 344] width 567 height 86
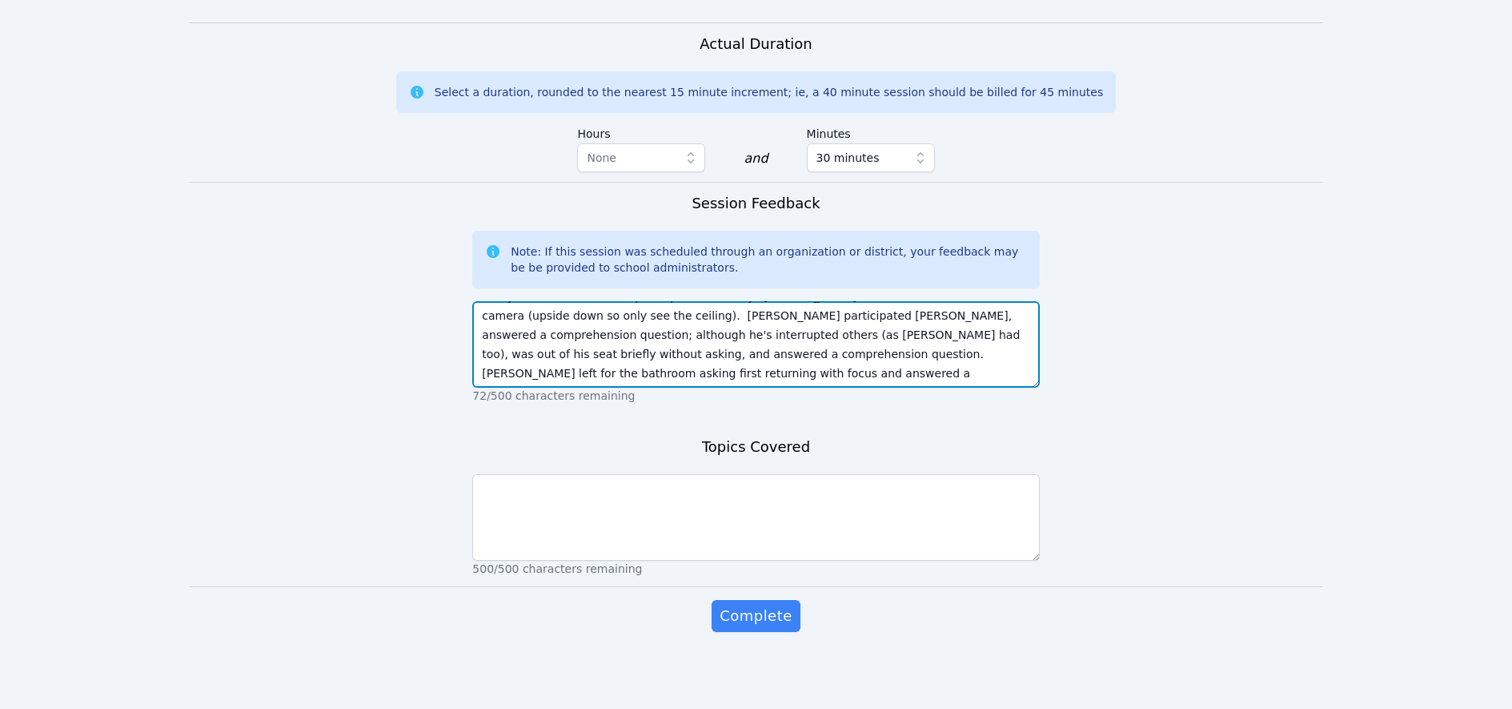
click at [637, 376] on textarea "Everyone was on time and participated decently. Jesse still cannot be seen in t…" at bounding box center [755, 344] width 567 height 86
click at [601, 335] on textarea "Everyone was on time and participated decently. Jesse still cannot be seen in t…" at bounding box center [755, 344] width 567 height 86
click at [717, 333] on textarea "Everyone was on time and participated decently. Jesse still cannot be seen in t…" at bounding box center [755, 344] width 567 height 86
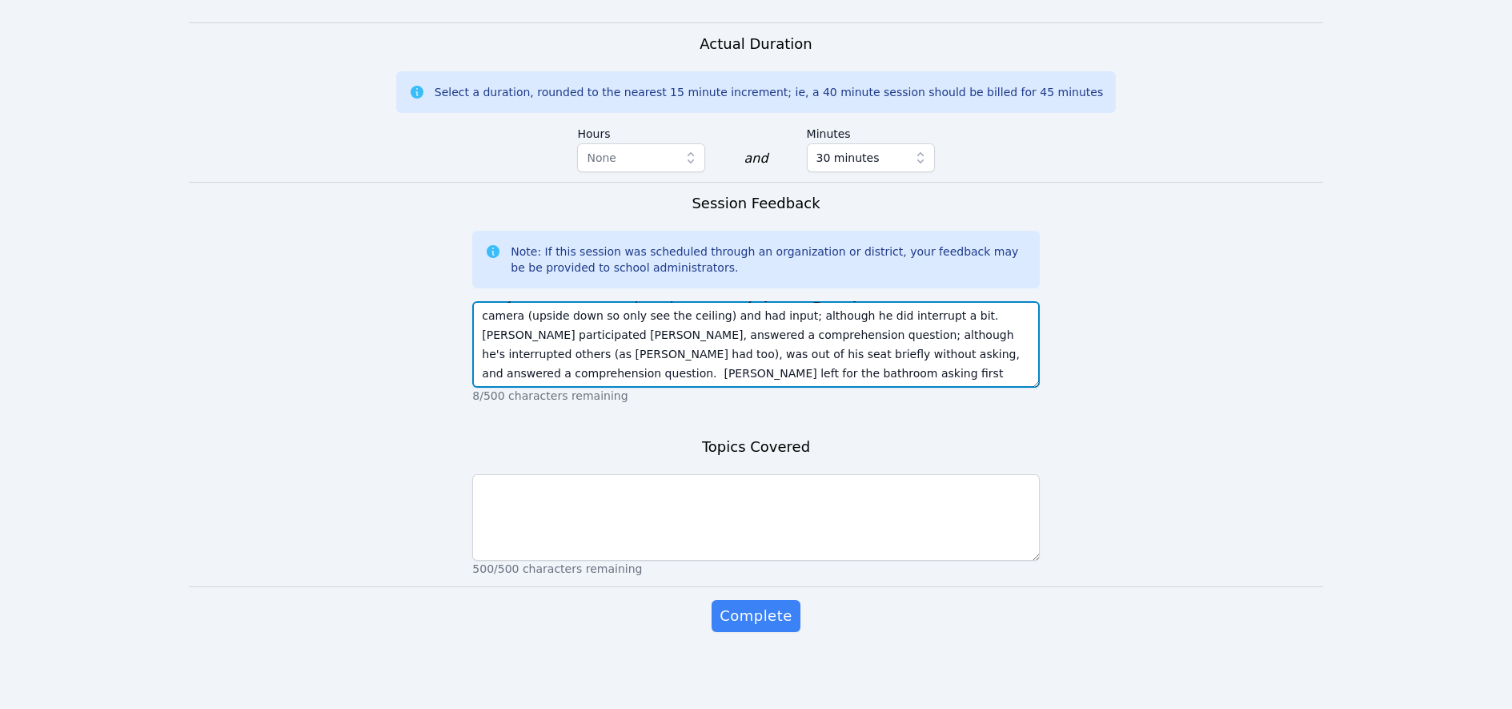
drag, startPoint x: 938, startPoint y: 372, endPoint x: 870, endPoint y: 376, distance: 68.2
click at [870, 376] on textarea "Everyone was on time and participated decently. Jesse still cannot be seen in t…" at bounding box center [755, 344] width 567 height 86
drag, startPoint x: 669, startPoint y: 353, endPoint x: 480, endPoint y: 353, distance: 189.7
click at [480, 353] on textarea "Everyone was on time and participated decently. Jesse still cannot be seen in t…" at bounding box center [755, 344] width 567 height 86
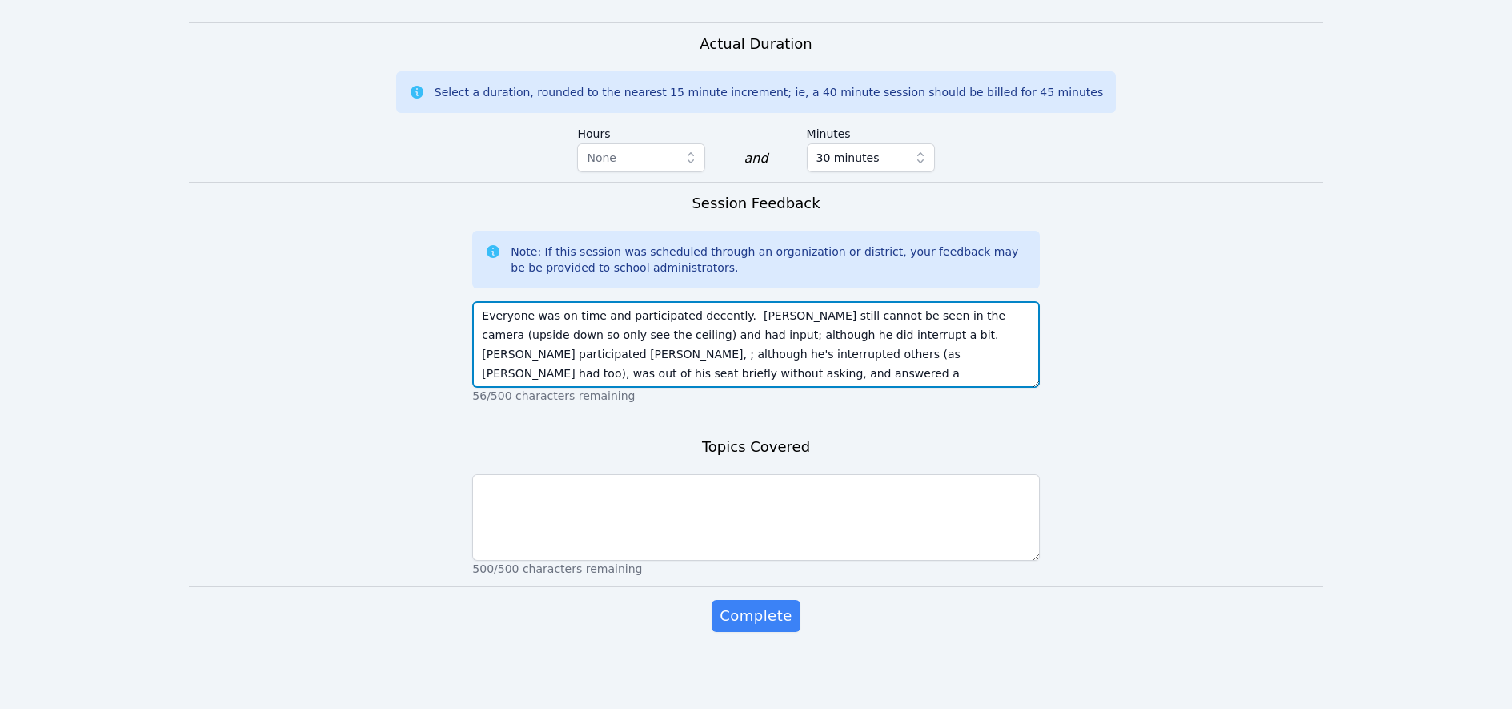
click at [979, 343] on textarea "Everyone was on time and participated decently. Jesse still cannot be seen in t…" at bounding box center [755, 344] width 567 height 86
click at [505, 355] on textarea "Everyone was on time and participated decently. Jesse still cannot be seen in t…" at bounding box center [755, 344] width 567 height 86
drag, startPoint x: 689, startPoint y: 355, endPoint x: 592, endPoint y: 356, distance: 96.9
click at [592, 356] on textarea "Everyone was on time and participated decently. Jesse still cannot be seen in t…" at bounding box center [755, 344] width 567 height 86
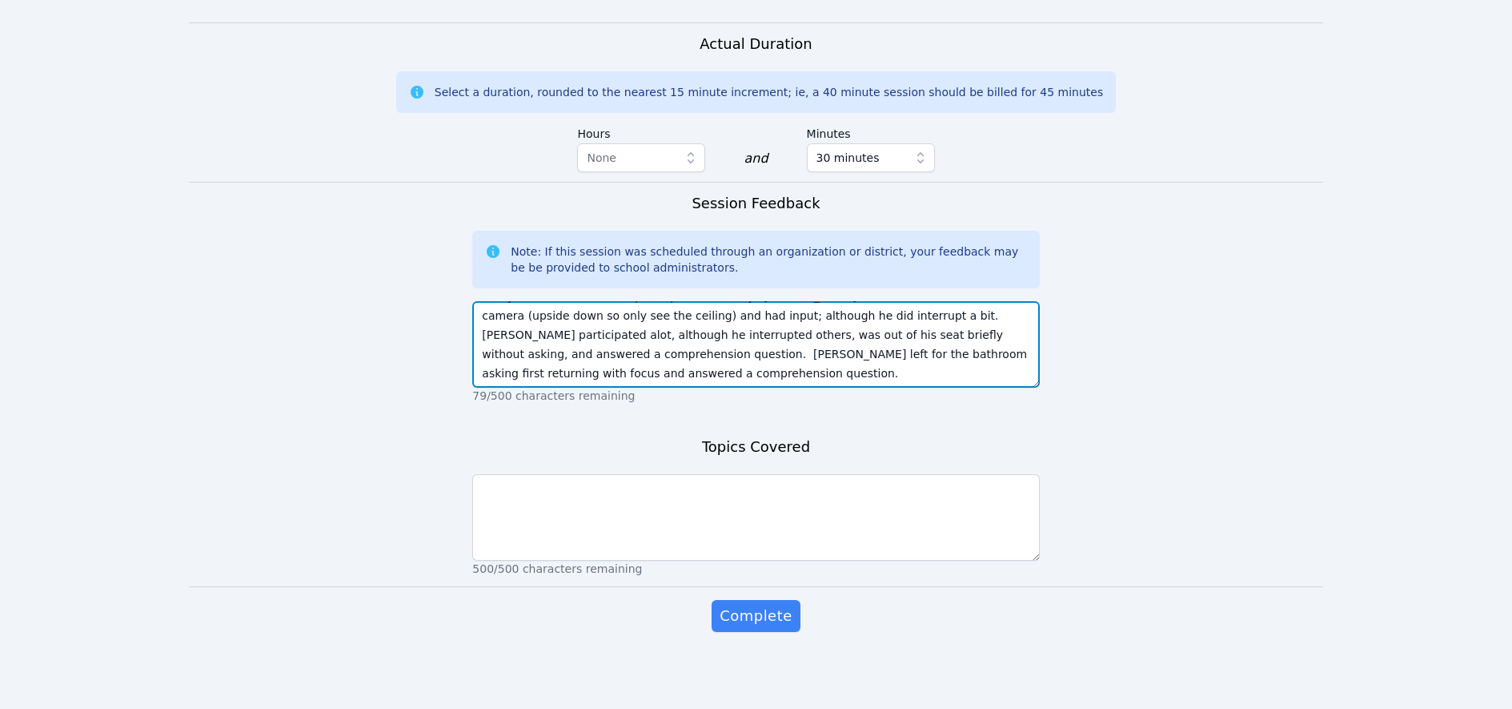
drag, startPoint x: 545, startPoint y: 382, endPoint x: 569, endPoint y: 384, distance: 24.1
click at [546, 382] on textarea "Everyone was on time and participated decently. Jesse still cannot be seen in t…" at bounding box center [755, 344] width 567 height 86
type textarea "Everyone was on time and participated decently. Jesse still cannot be seen in t…"
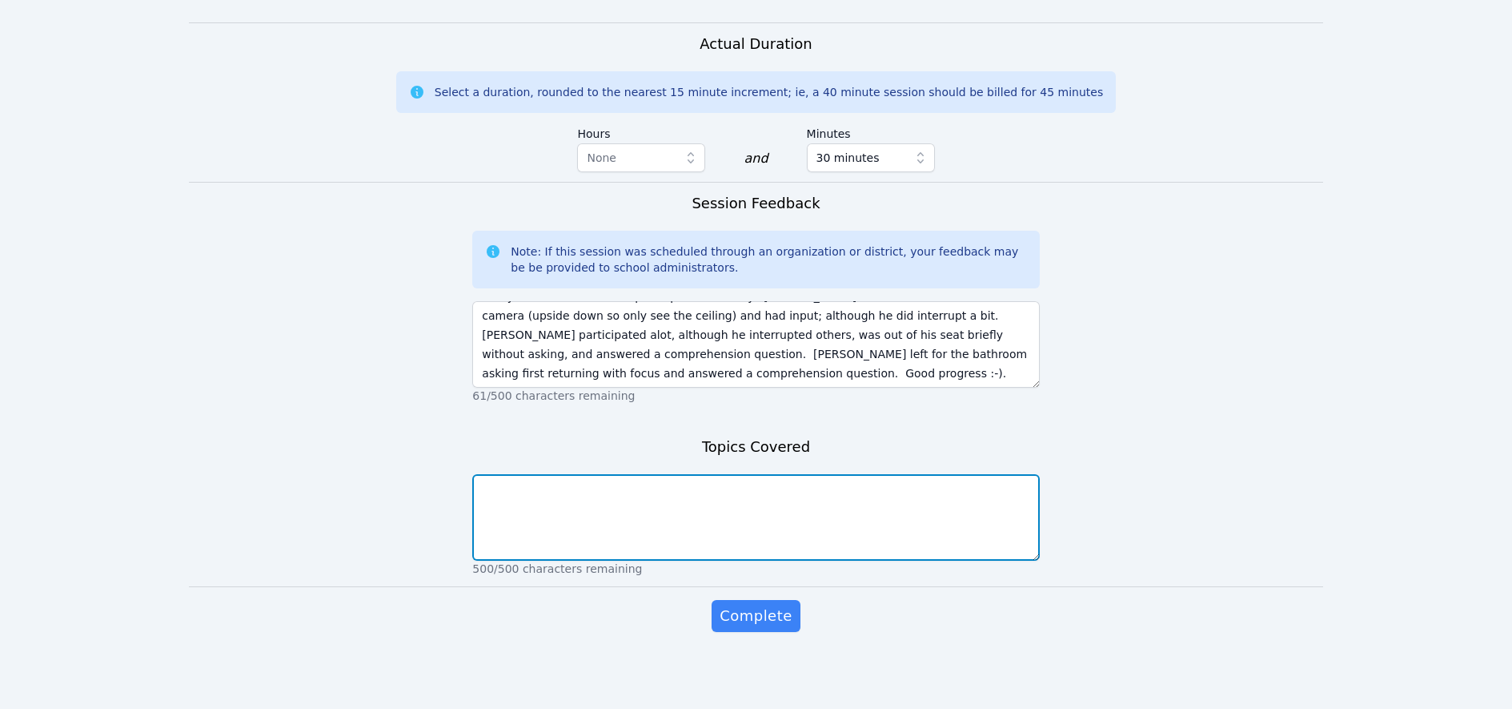
click at [609, 488] on textarea at bounding box center [755, 517] width 567 height 86
click at [636, 487] on textarea "Finished reading Howling Upt the Moon for Session 3" at bounding box center [755, 517] width 567 height 86
drag, startPoint x: 780, startPoint y: 494, endPoint x: 799, endPoint y: 492, distance: 19.3
click at [781, 494] on textarea "Finished reading Howling Up the Moon for Session 3" at bounding box center [755, 517] width 567 height 86
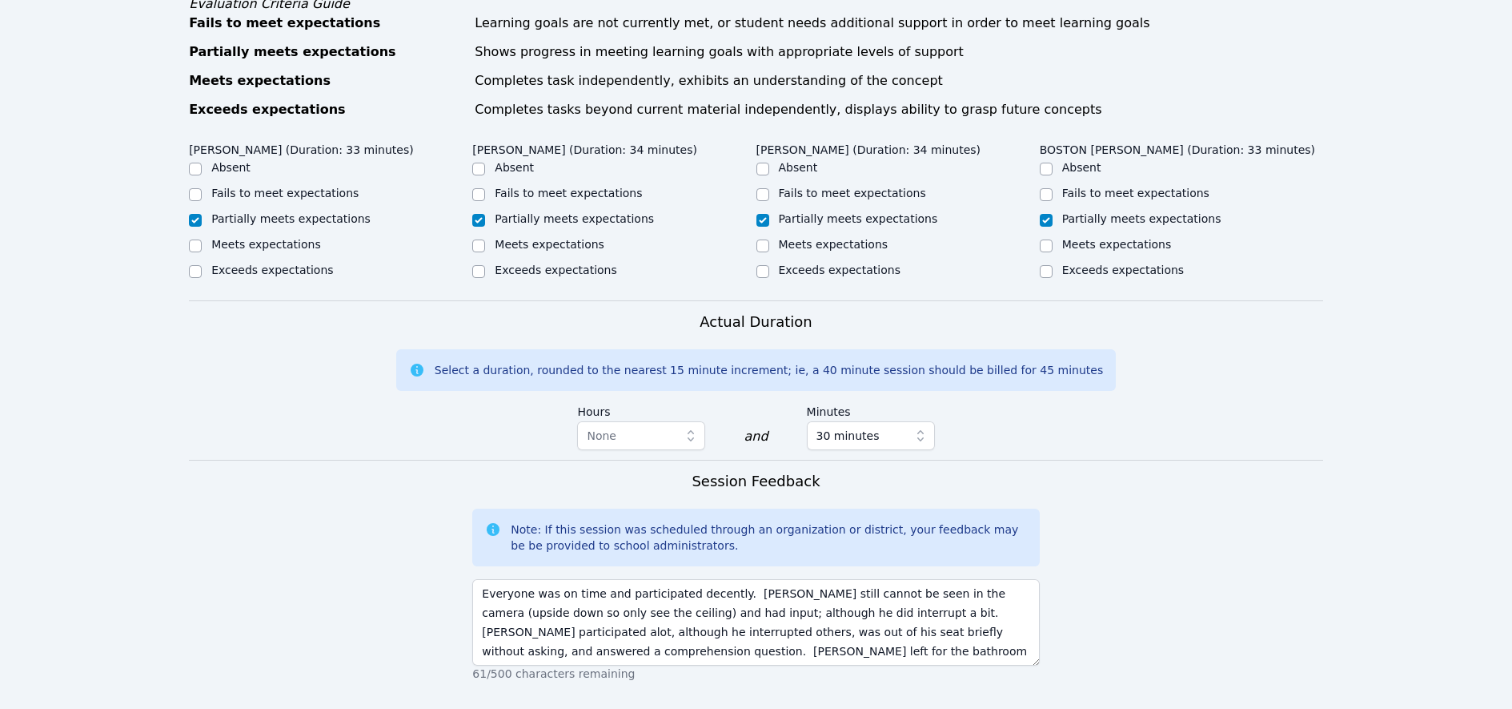
scroll to position [968, 0]
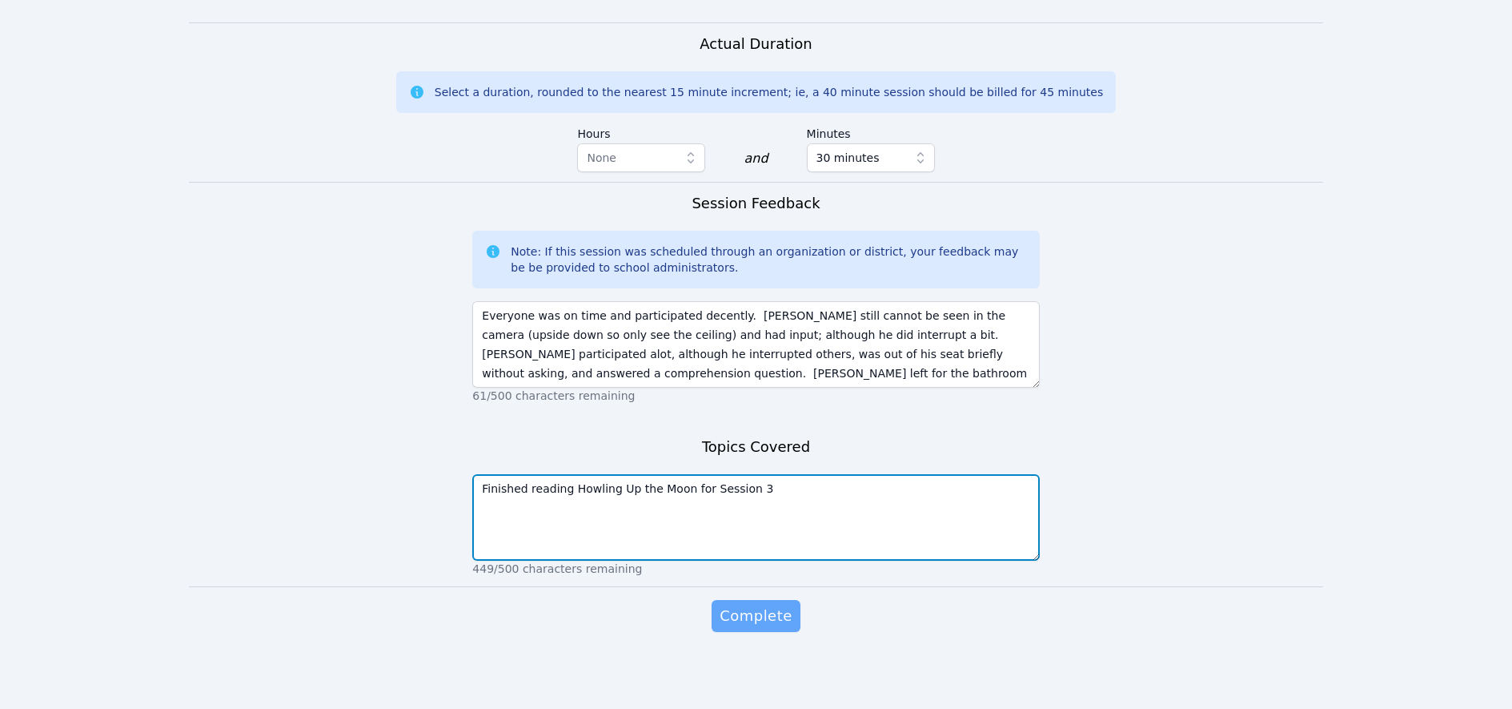
type textarea "Finished reading Howling Up the Moon for Session 3"
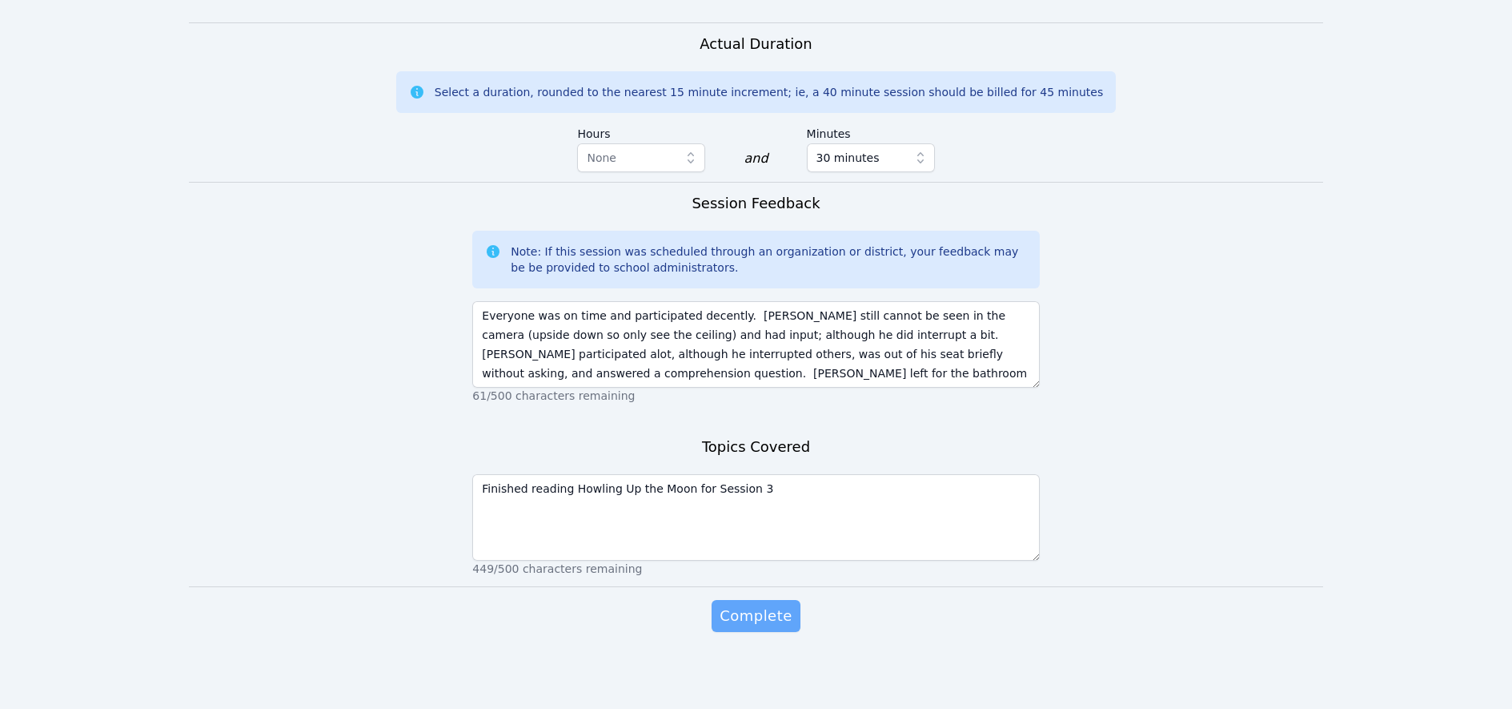
click at [750, 613] on span "Complete" at bounding box center [756, 615] width 72 height 22
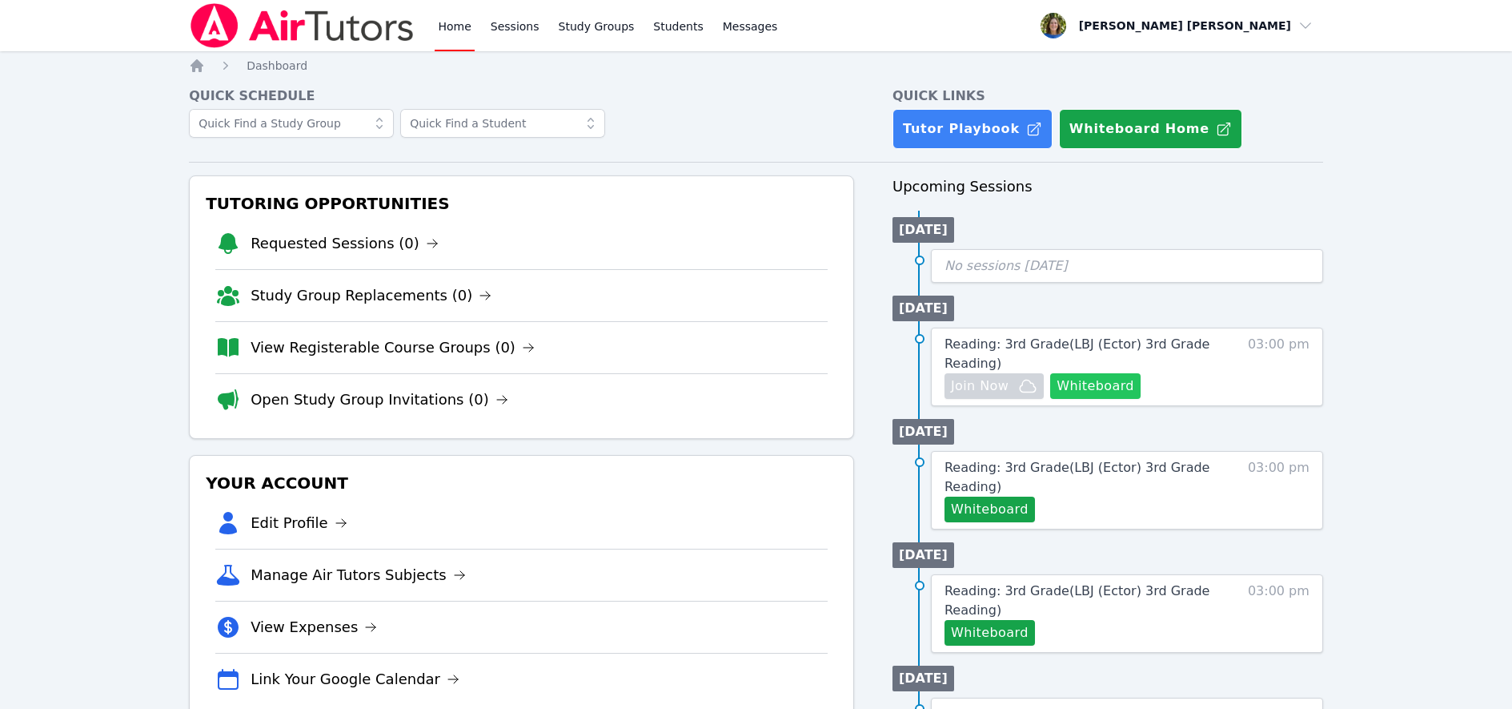
click at [1102, 382] on button "Whiteboard" at bounding box center [1095, 386] width 90 height 26
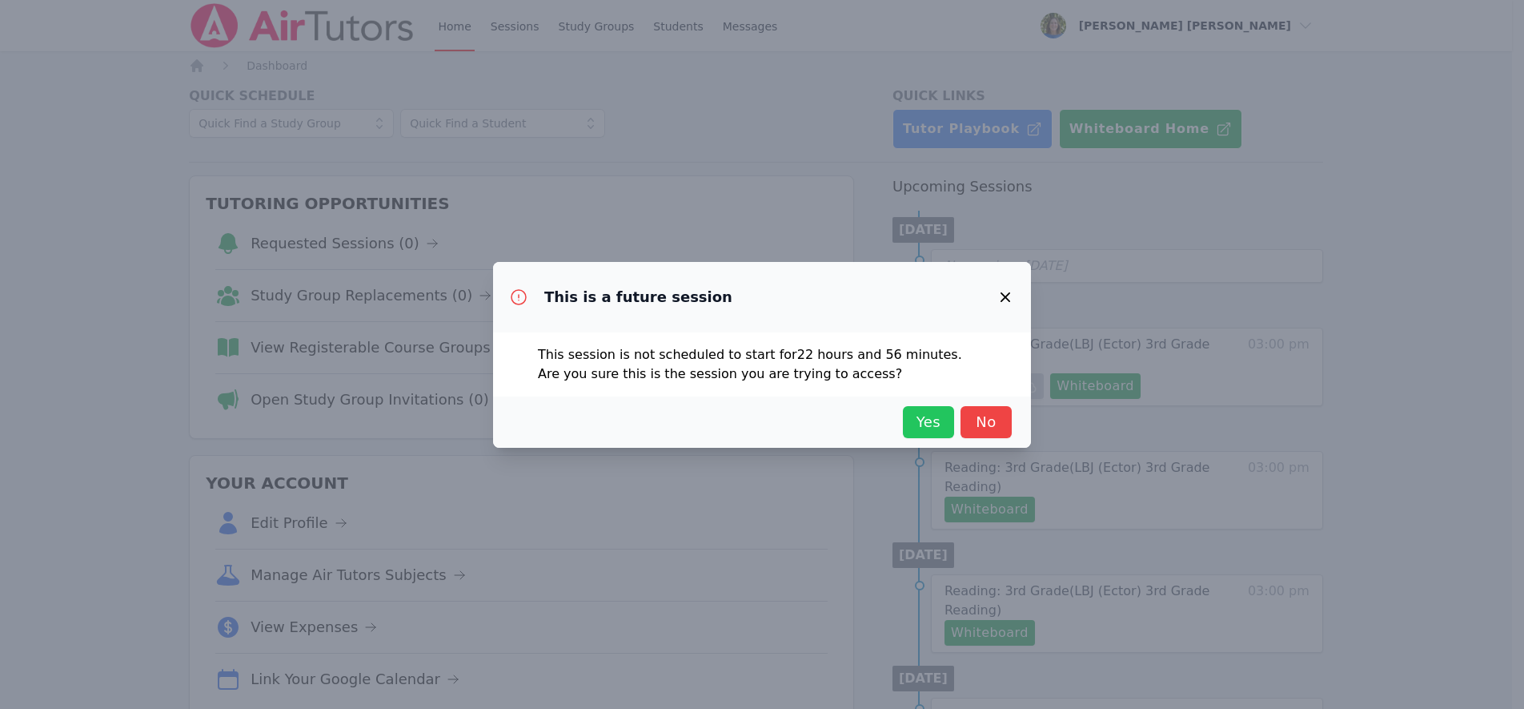
click at [919, 418] on span "Yes" at bounding box center [928, 422] width 35 height 22
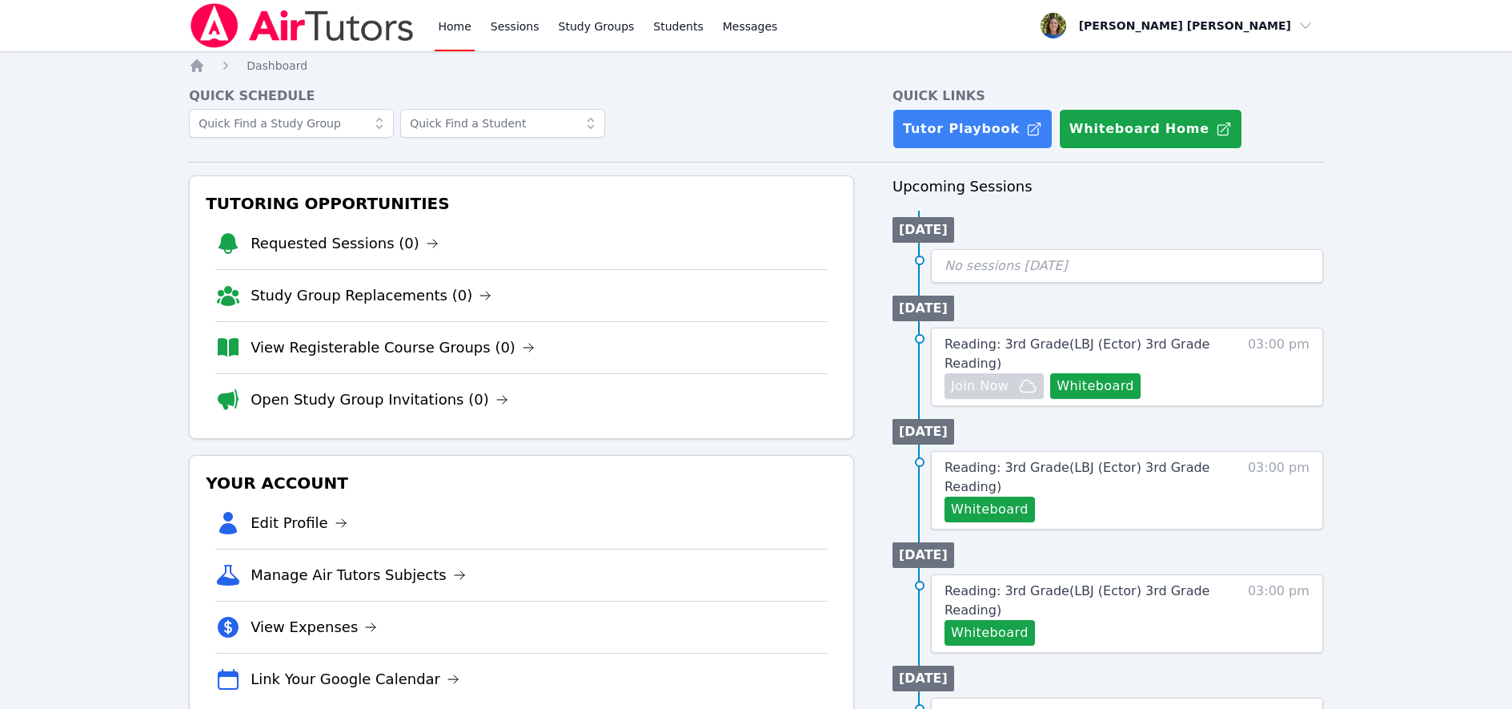
click at [461, 28] on link "Home" at bounding box center [454, 25] width 39 height 51
click at [448, 25] on link "Home" at bounding box center [454, 25] width 39 height 51
